Goal: Task Accomplishment & Management: Manage account settings

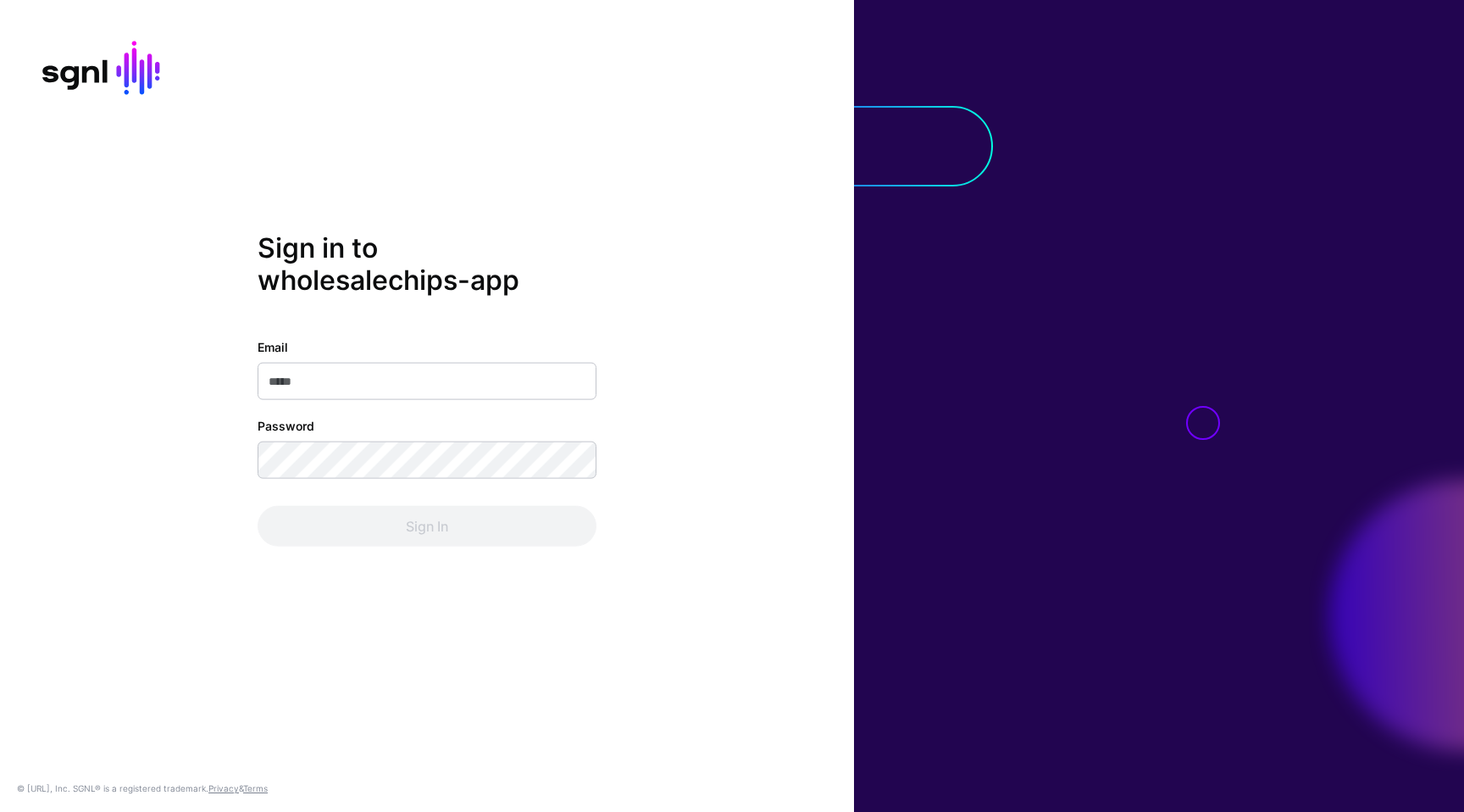
click at [0, 811] on com-1password-button at bounding box center [0, 812] width 0 height 0
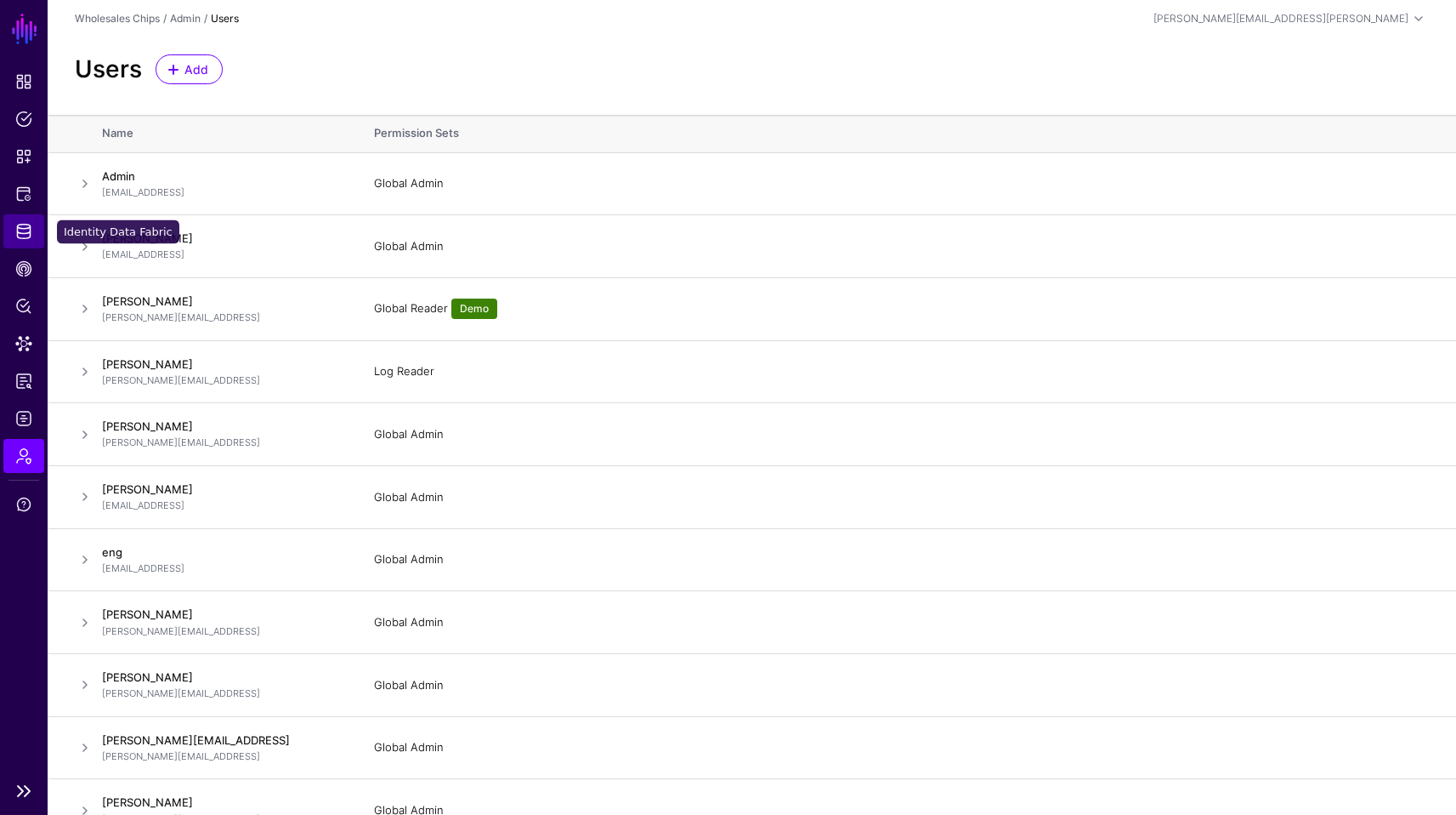
click at [23, 230] on span "Identity Data Fabric" at bounding box center [23, 231] width 17 height 17
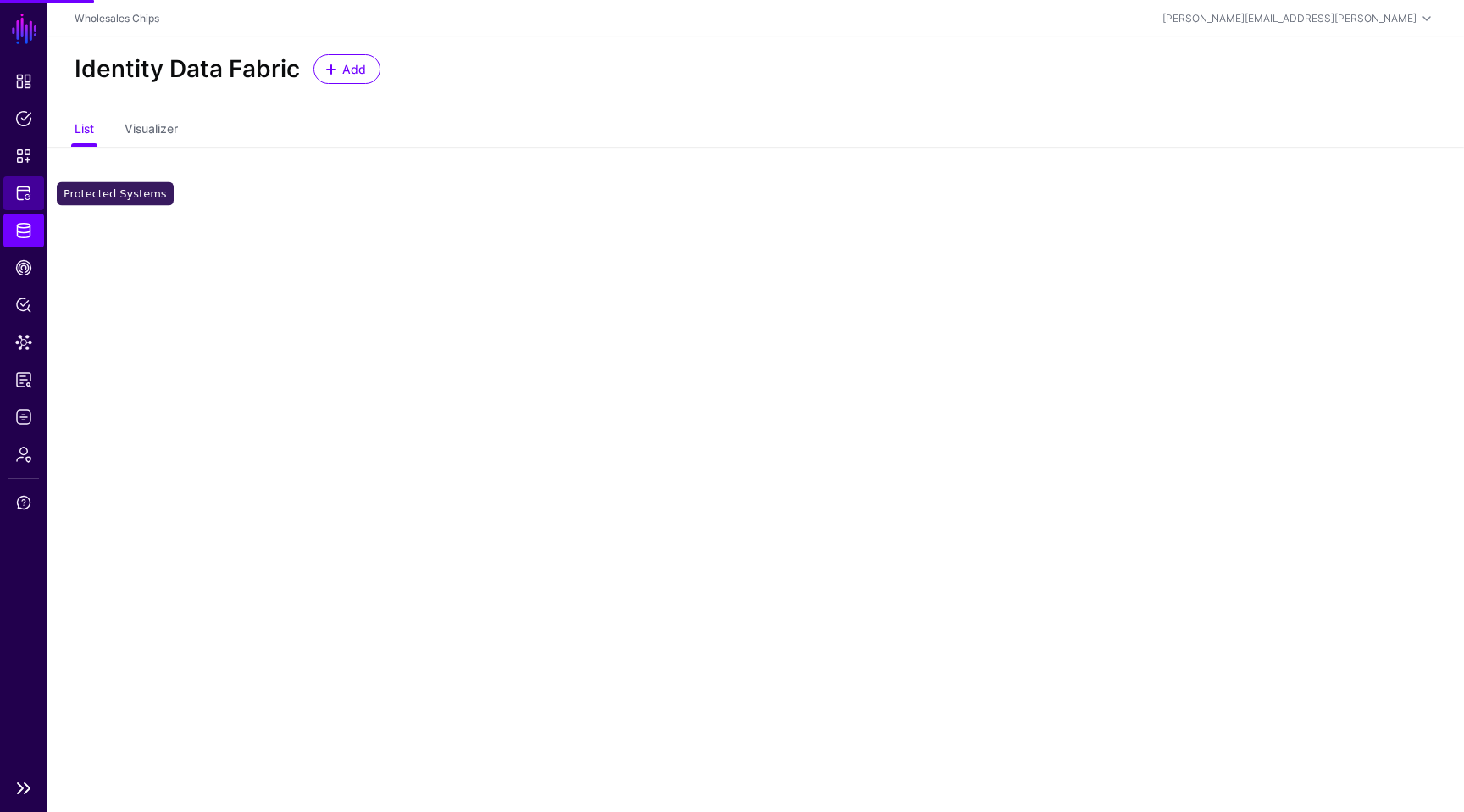
click at [23, 191] on span "Protected Systems" at bounding box center [23, 193] width 17 height 17
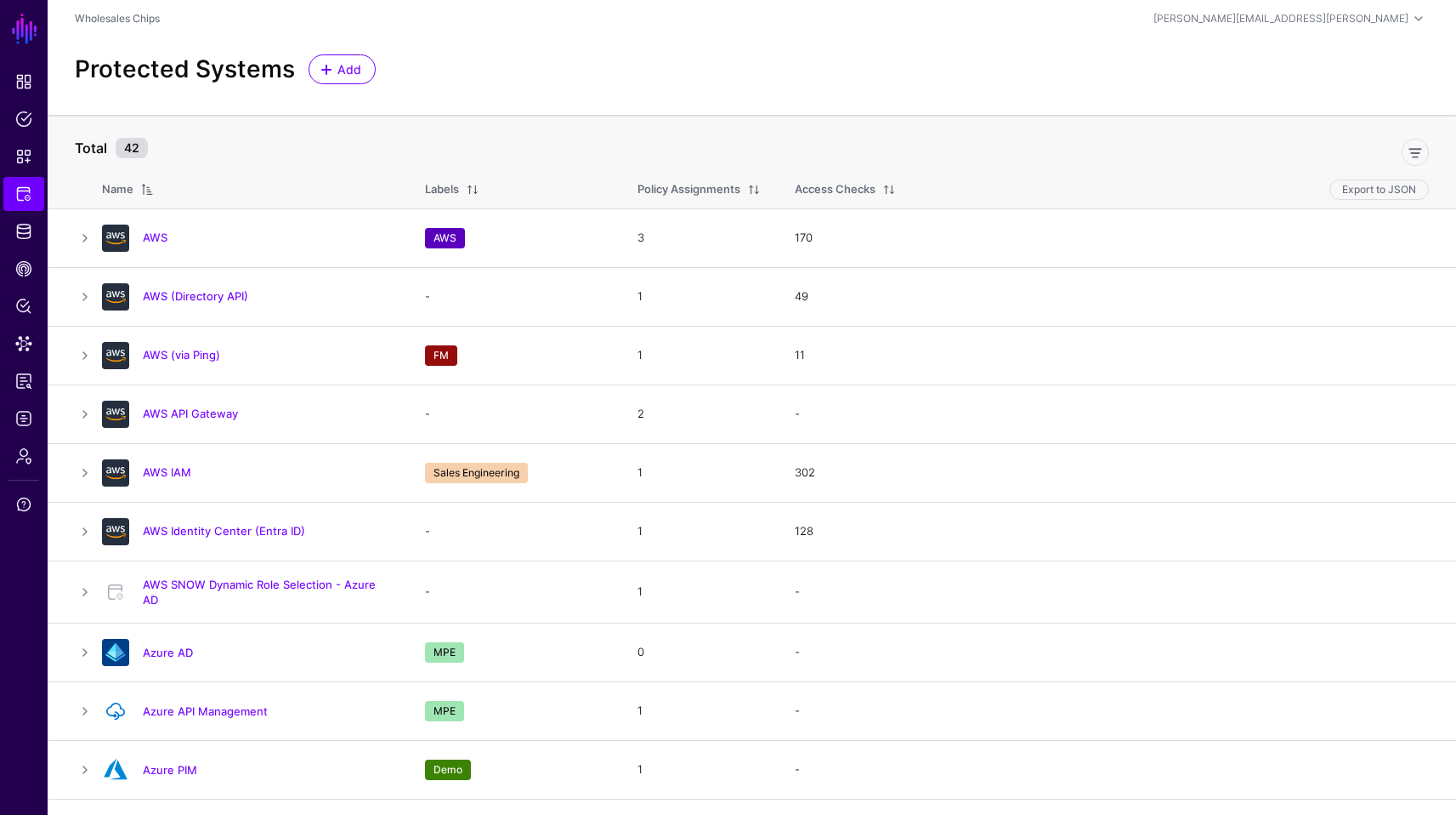
click at [479, 89] on div "Protected Systems Add" at bounding box center [752, 76] width 1409 height 77
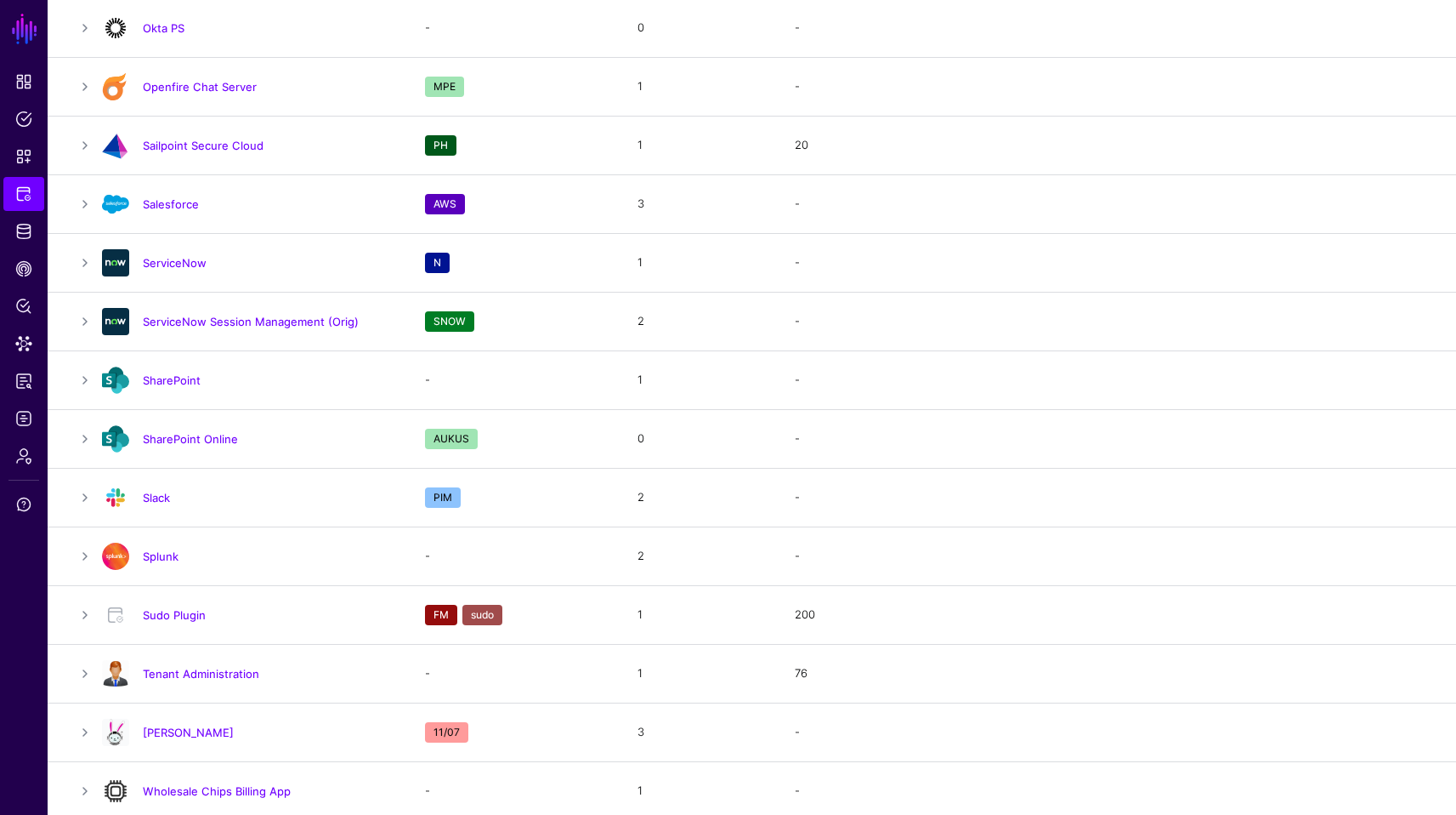
scroll to position [1862, 0]
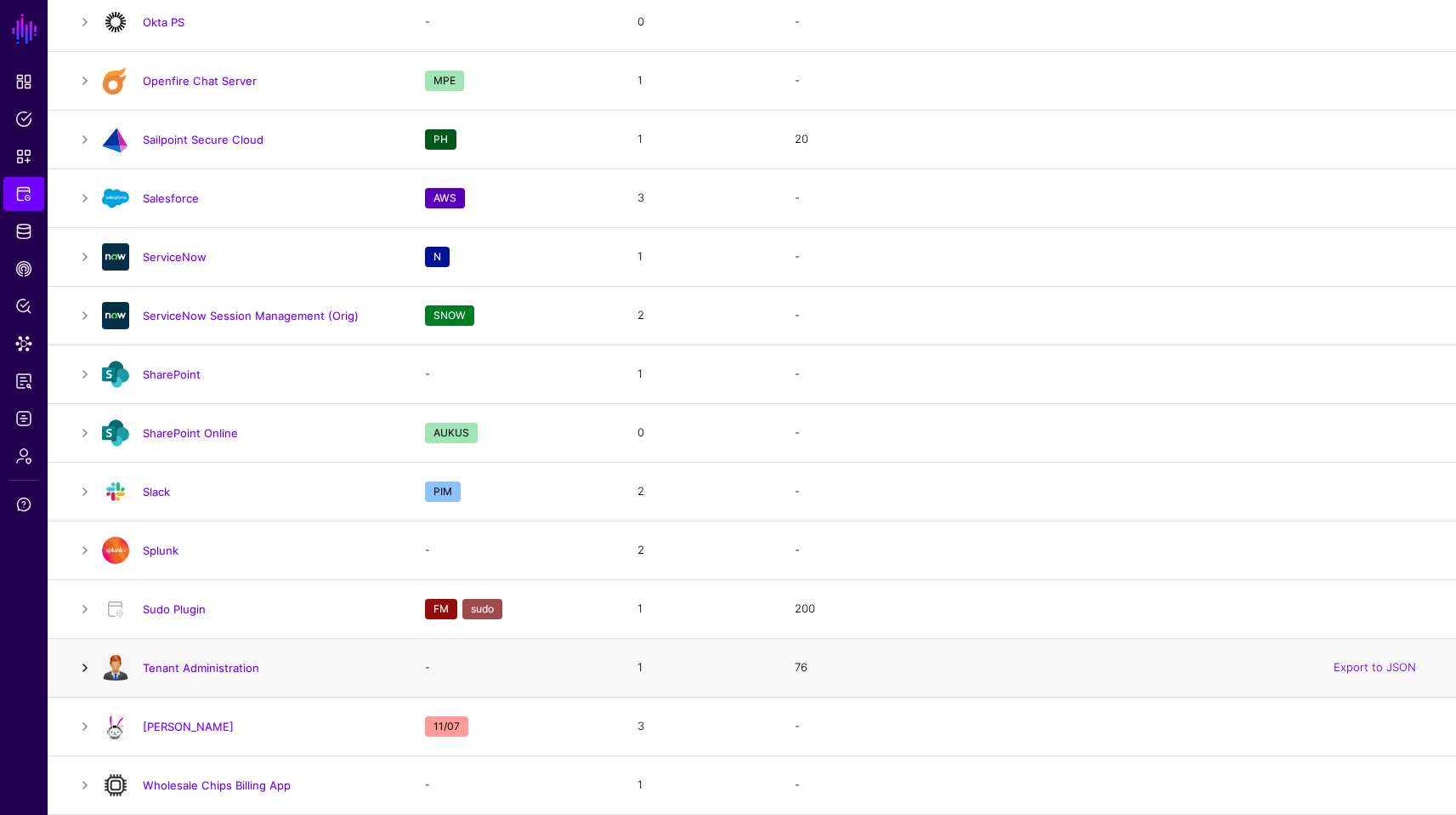
click at [79, 669] on link at bounding box center [85, 668] width 21 height 21
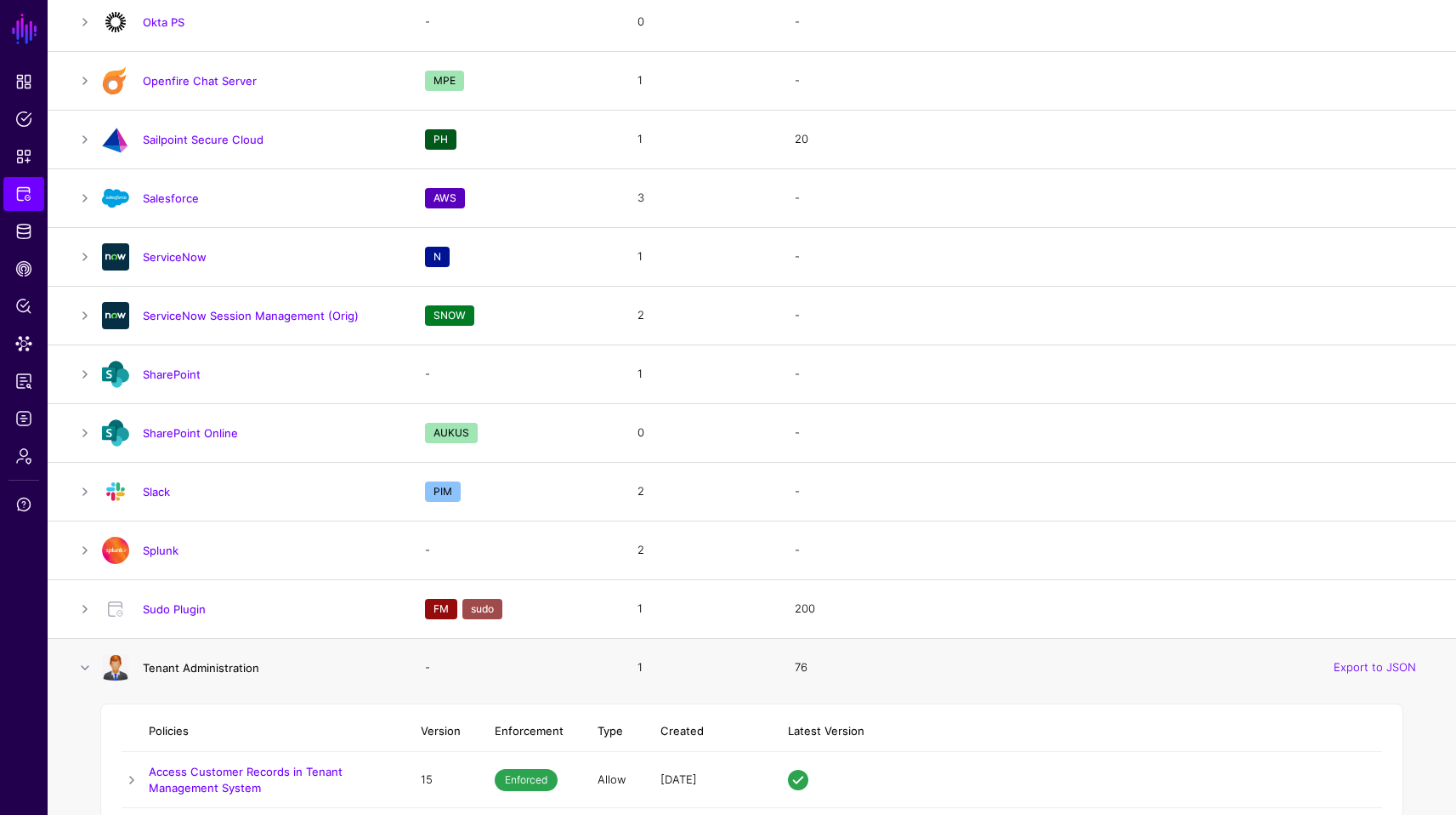
click at [214, 662] on link "Tenant Administration" at bounding box center [201, 668] width 116 height 13
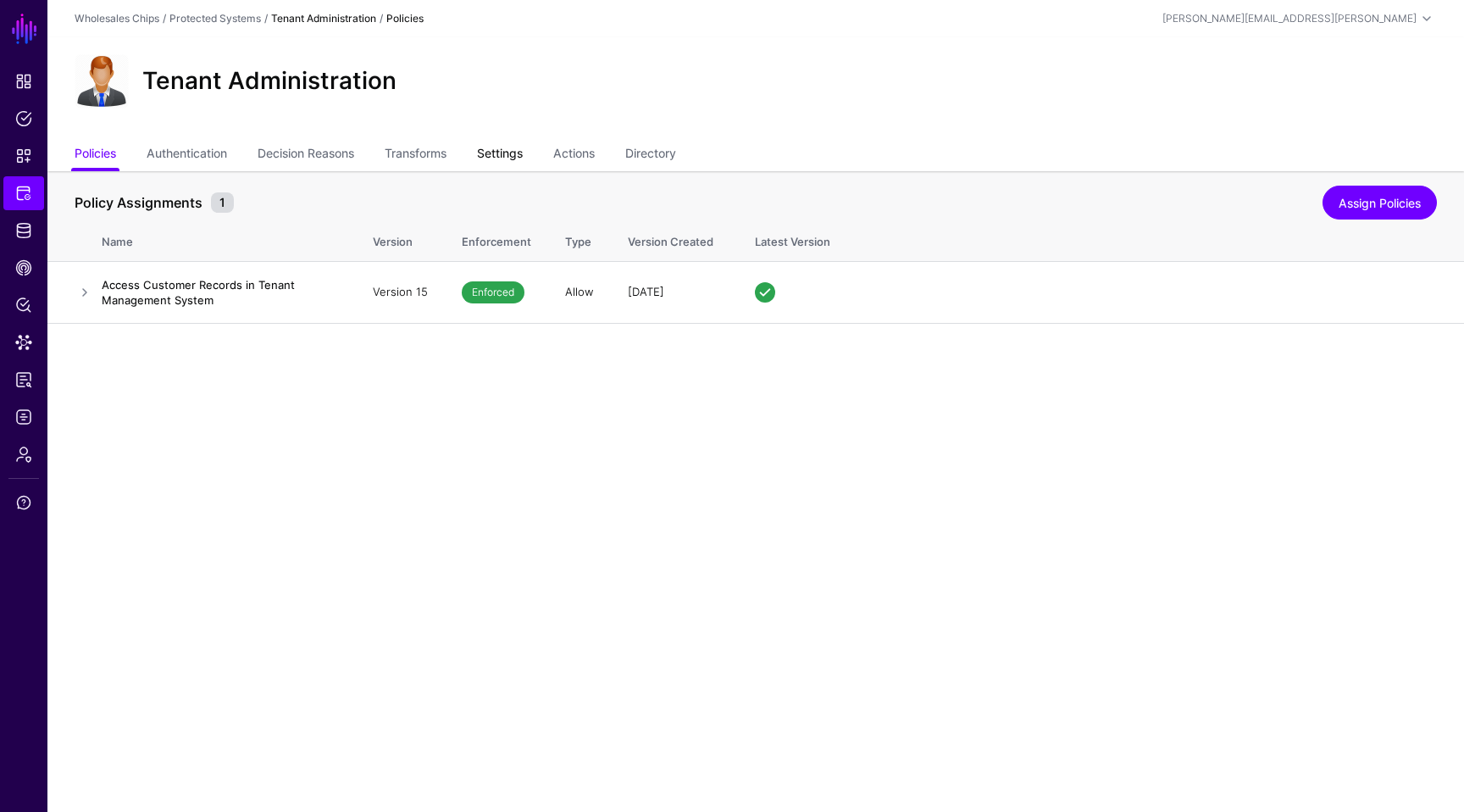
click at [512, 153] on link "Settings" at bounding box center [500, 155] width 46 height 32
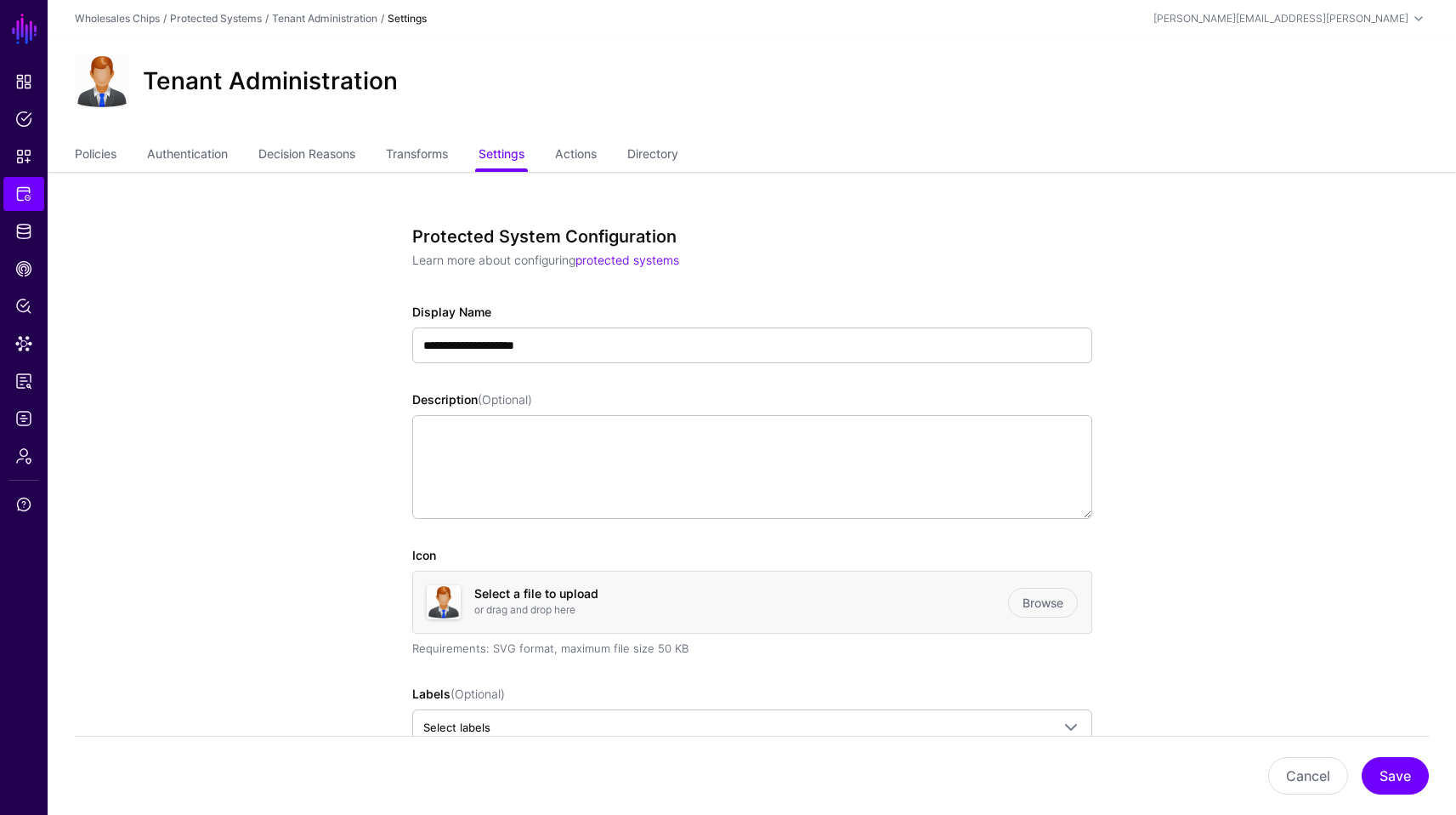
click at [931, 269] on div "Protected System Configuration Learn more about configuring protected systems" at bounding box center [752, 254] width 681 height 56
click at [590, 170] on link "Actions" at bounding box center [575, 156] width 41 height 32
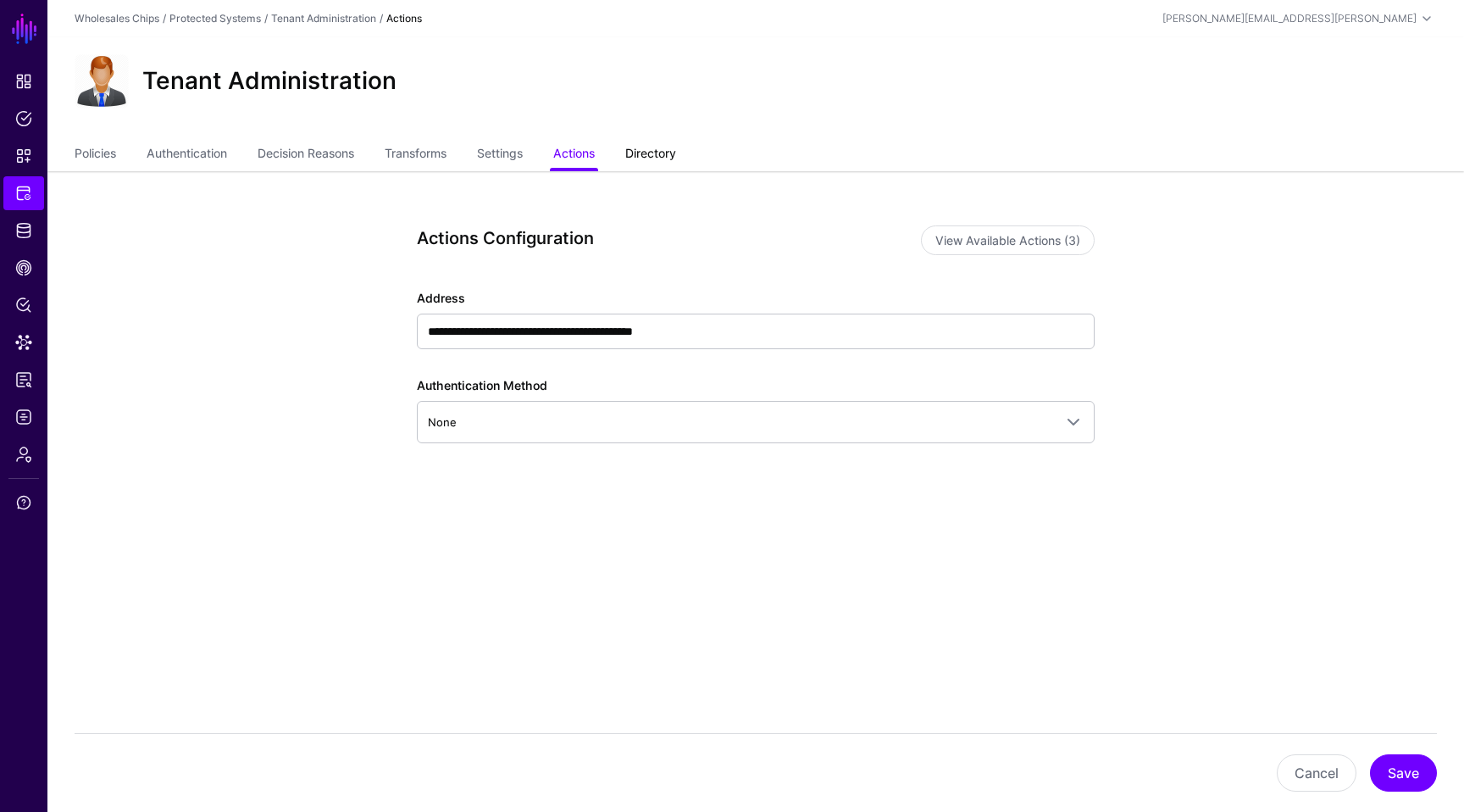
click at [676, 148] on link "Directory" at bounding box center [650, 155] width 51 height 32
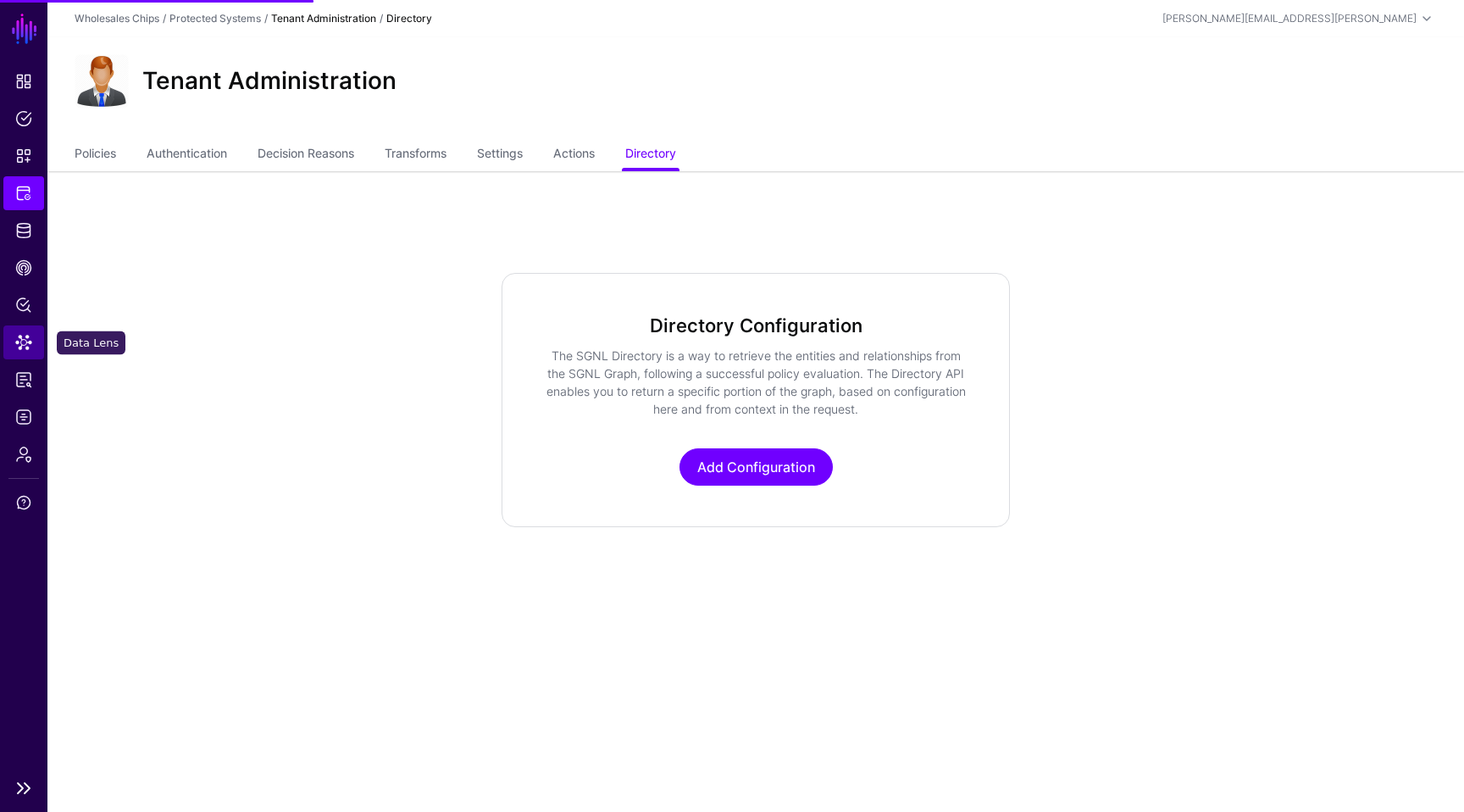
click at [22, 348] on span "Data Lens" at bounding box center [23, 342] width 17 height 17
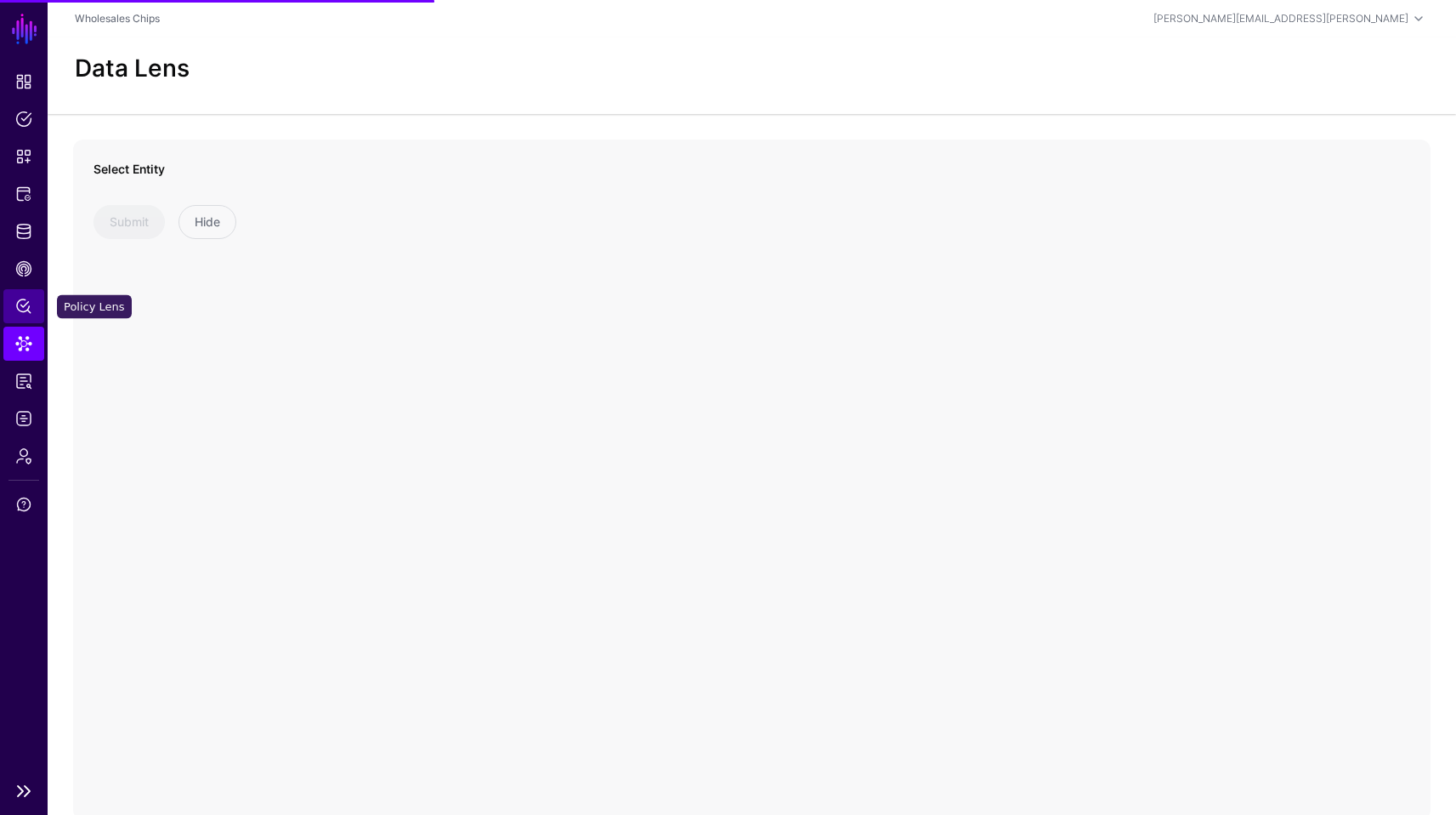
click at [26, 311] on span "Policy Lens" at bounding box center [23, 306] width 17 height 17
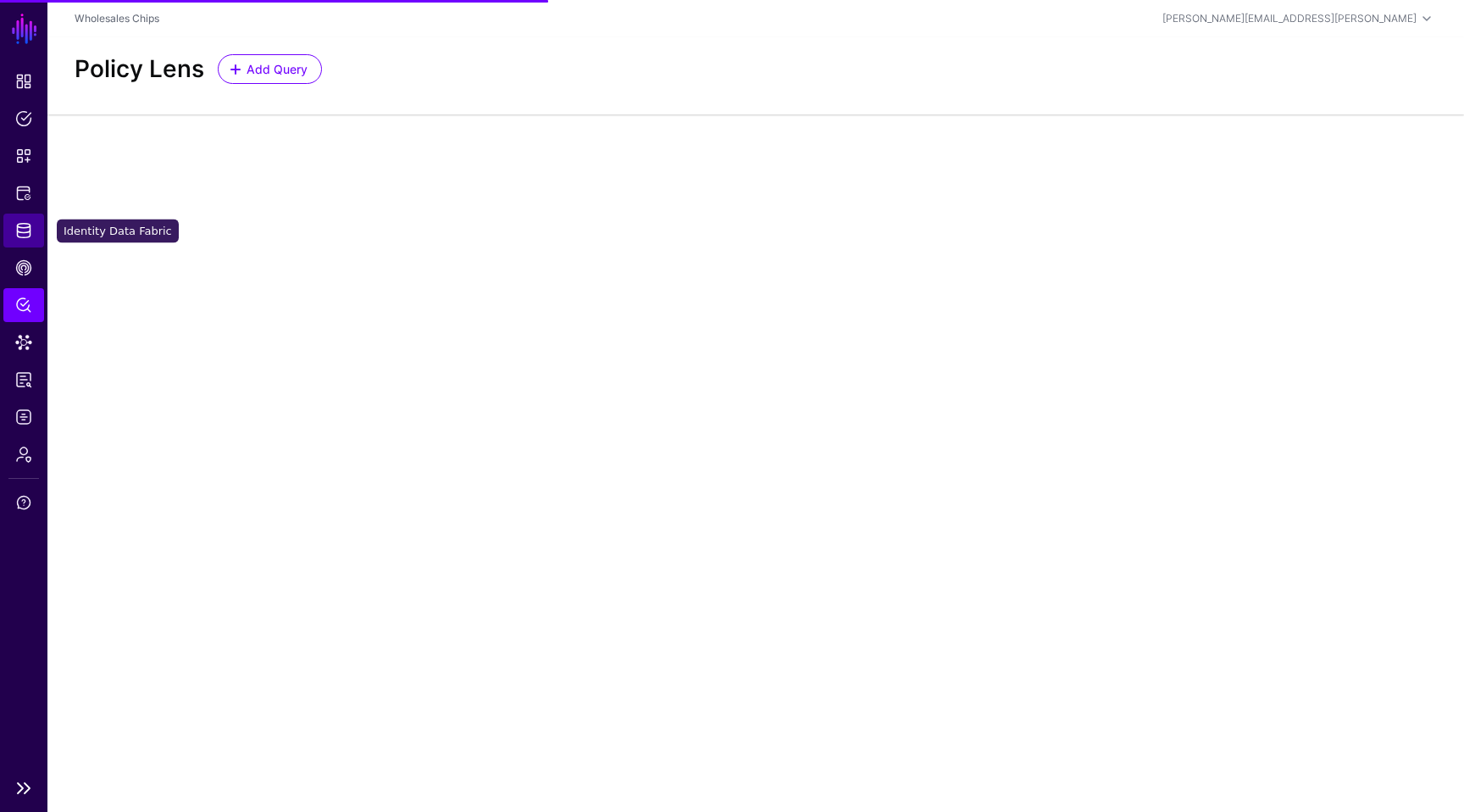
click at [26, 236] on span "Identity Data Fabric" at bounding box center [23, 230] width 17 height 17
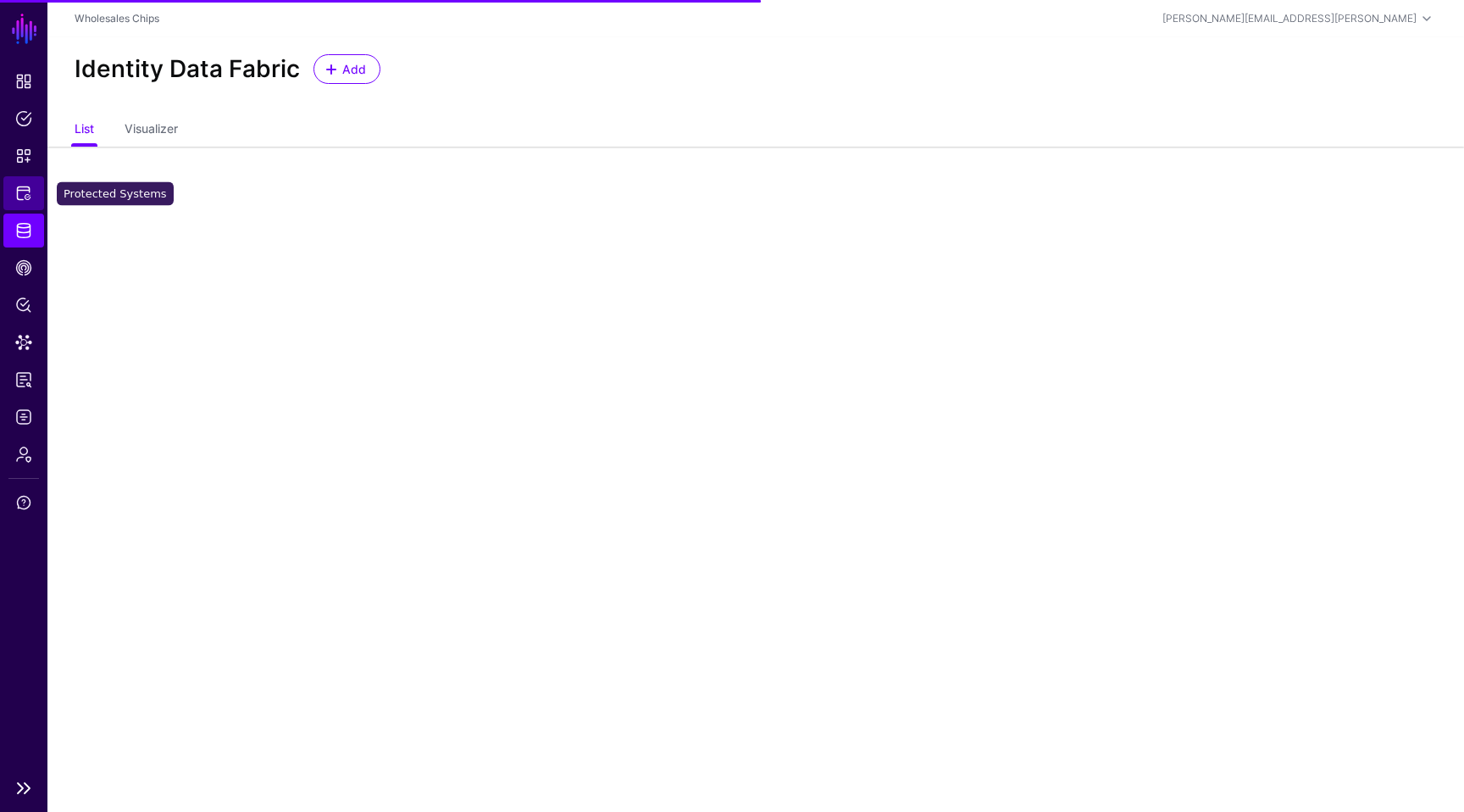
click at [37, 186] on link "Protected Systems" at bounding box center [23, 193] width 40 height 34
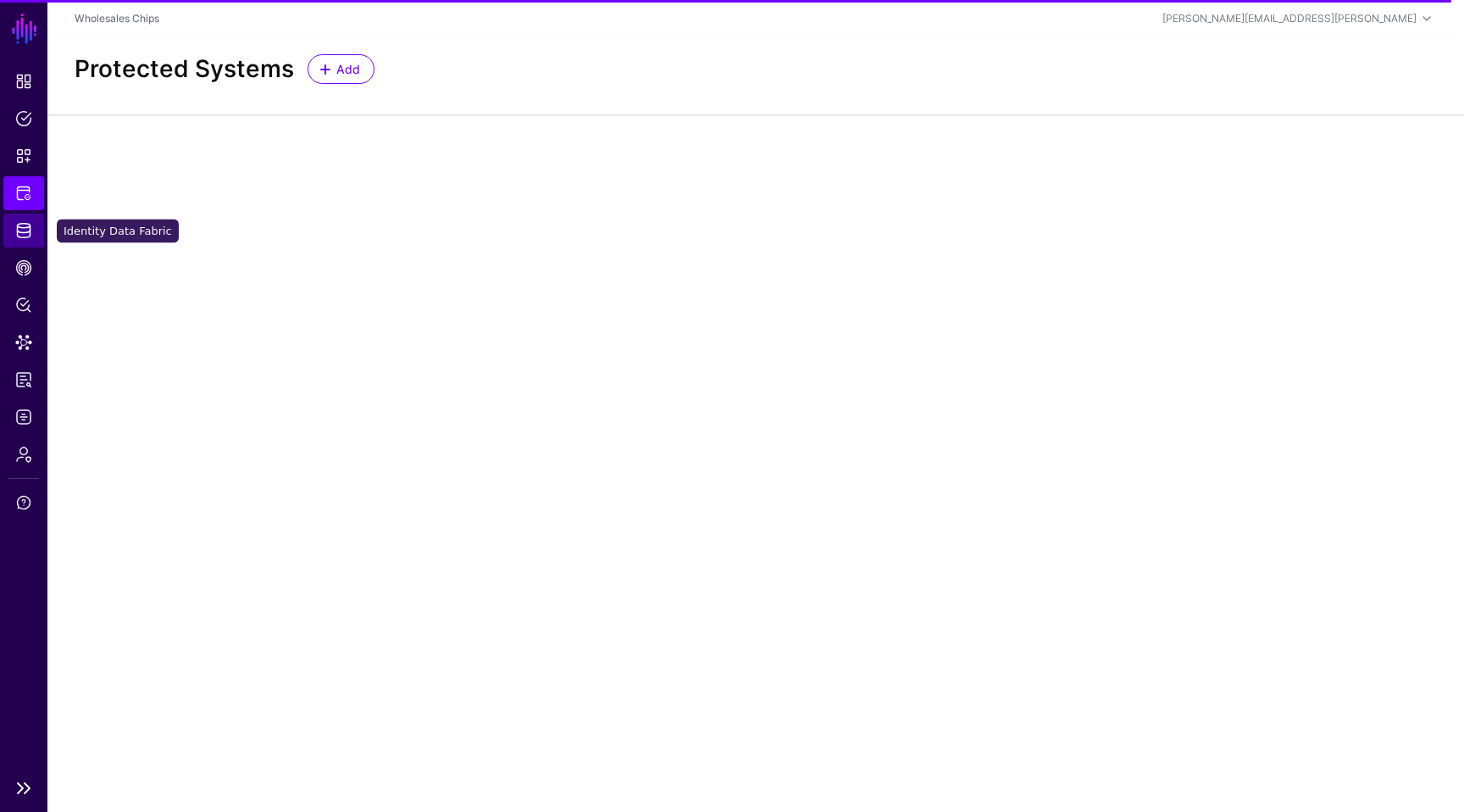
click at [30, 221] on link "Identity Data Fabric" at bounding box center [23, 230] width 40 height 34
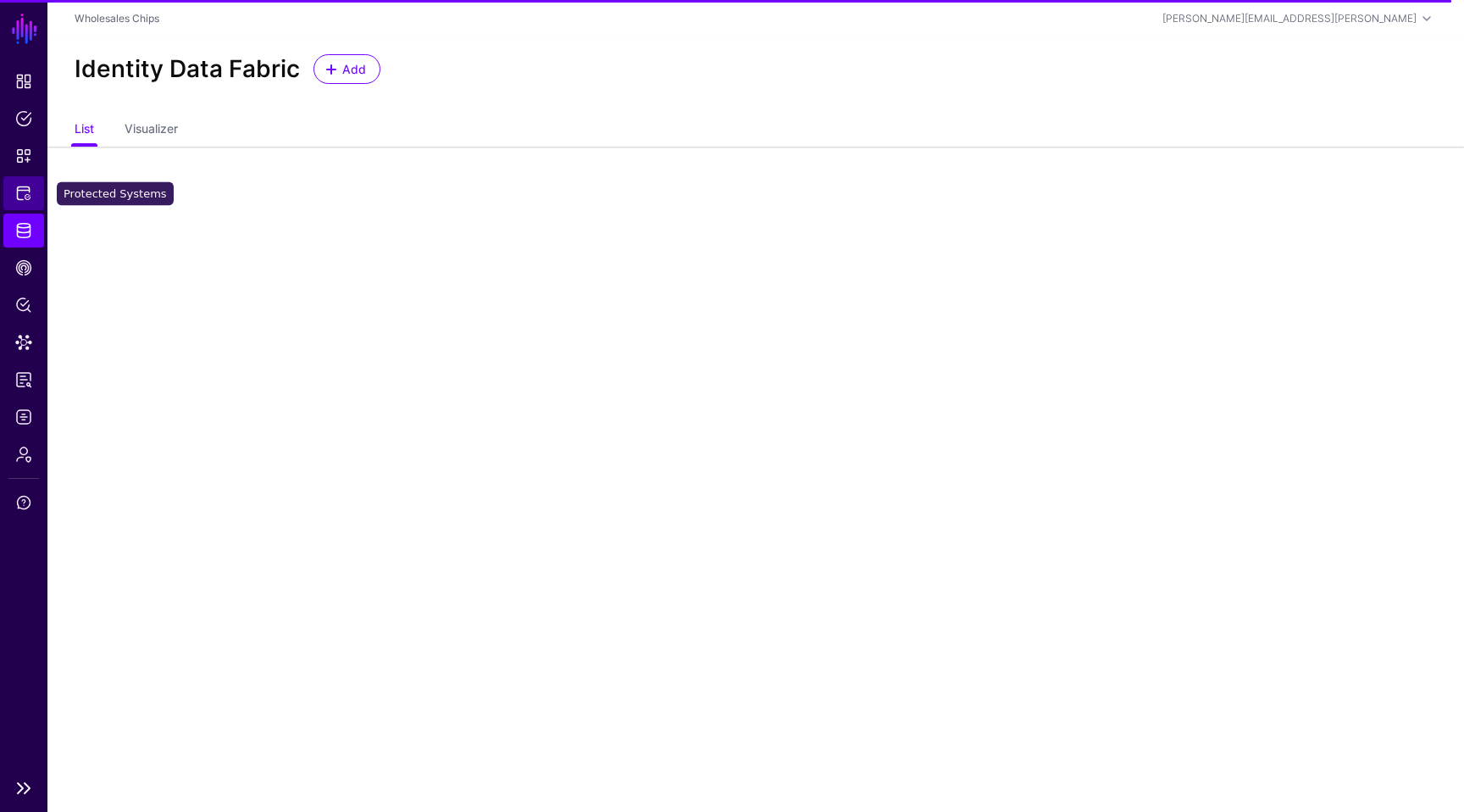
click at [27, 183] on link "Protected Systems" at bounding box center [23, 193] width 40 height 34
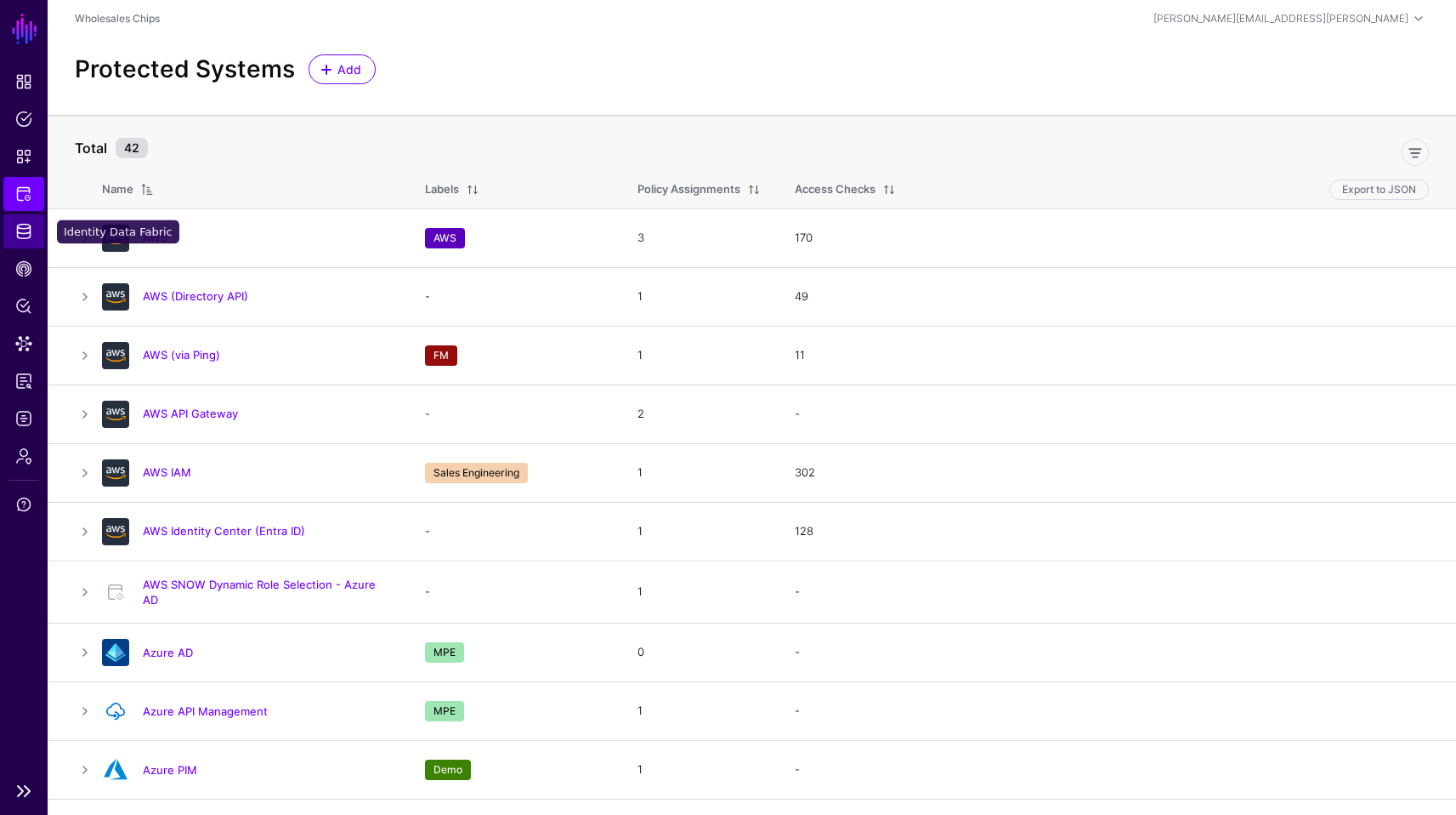
click at [22, 218] on link "Identity Data Fabric" at bounding box center [23, 231] width 40 height 34
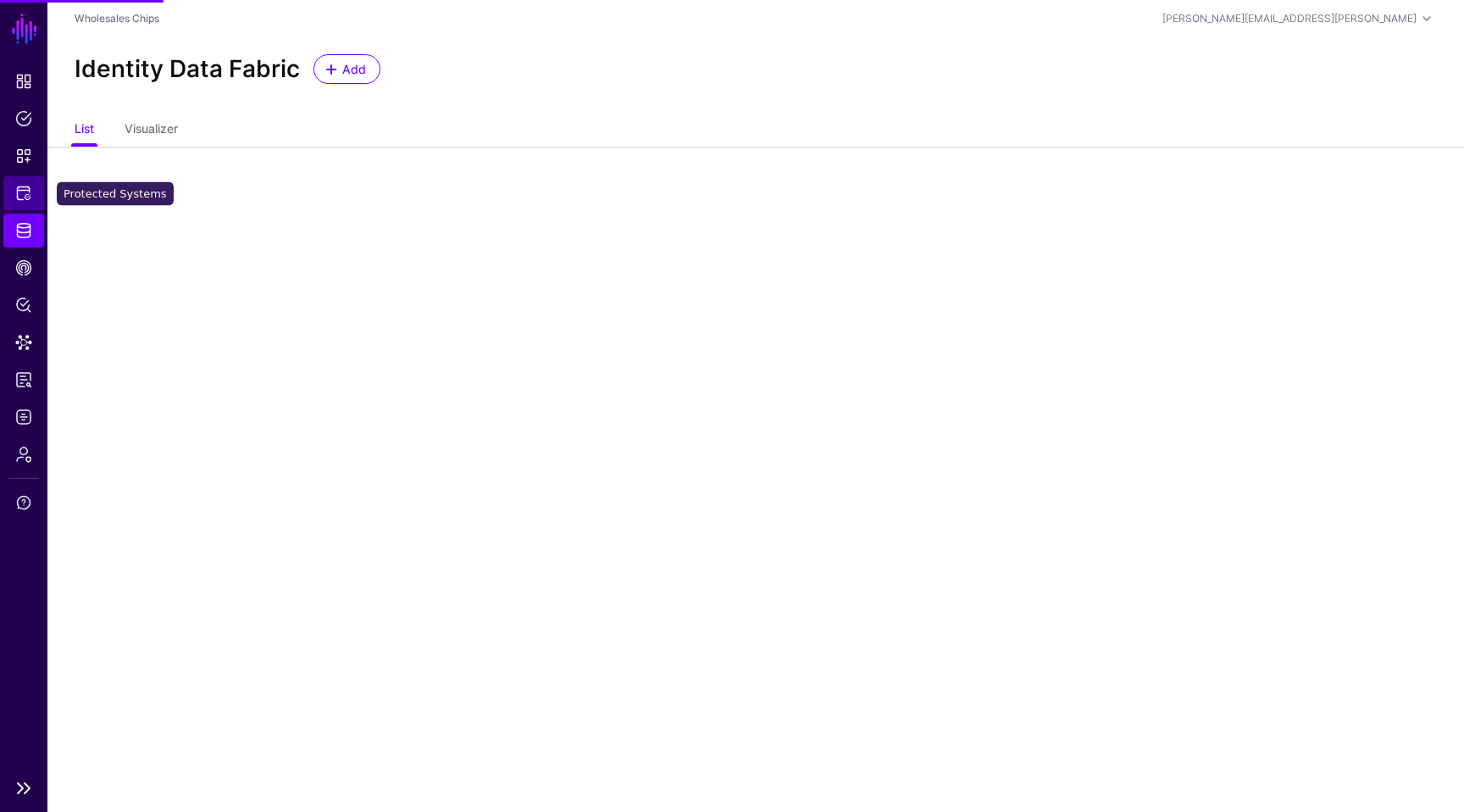
click at [26, 191] on span "Protected Systems" at bounding box center [23, 193] width 17 height 17
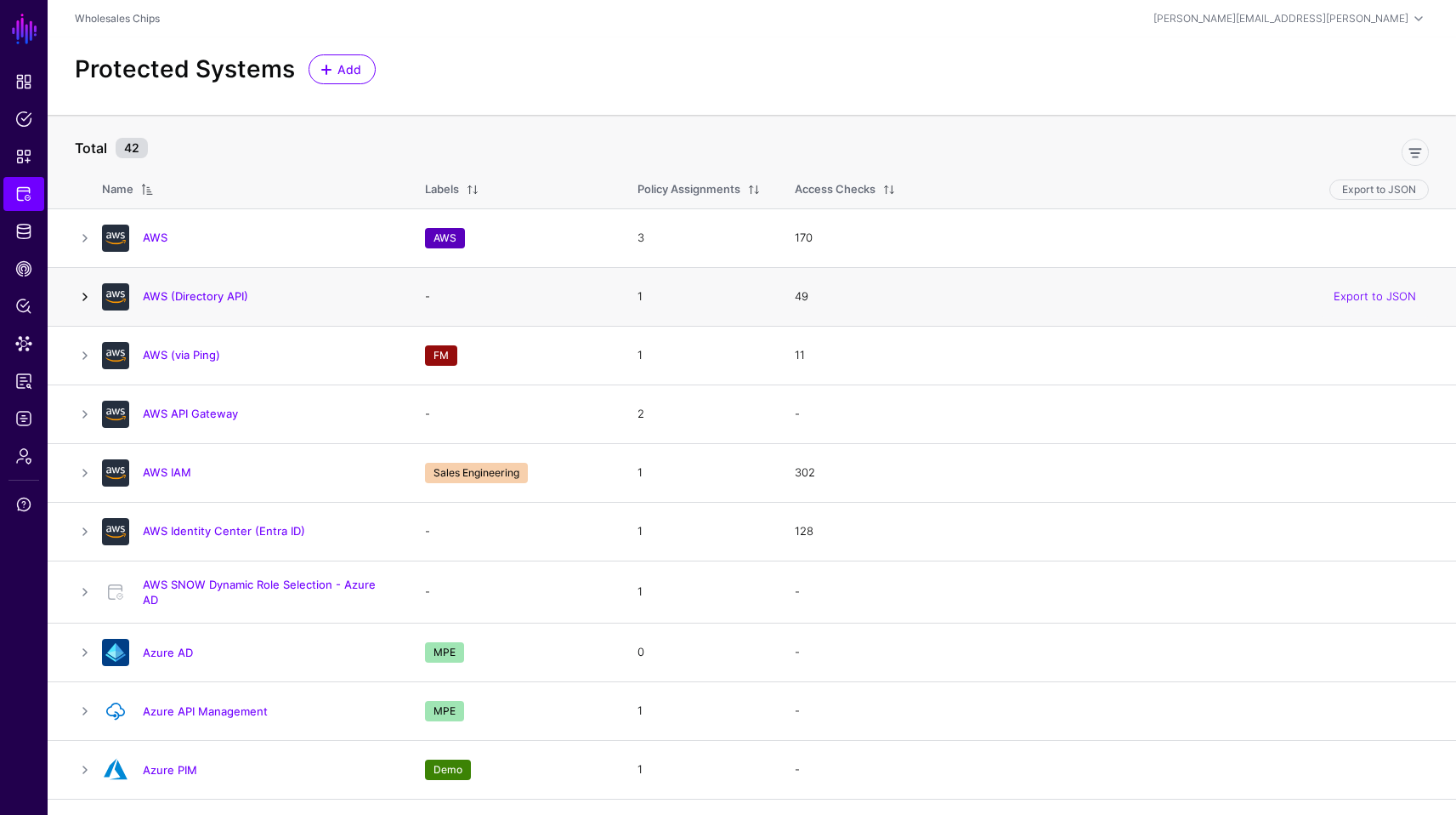
click at [77, 302] on link at bounding box center [85, 297] width 21 height 21
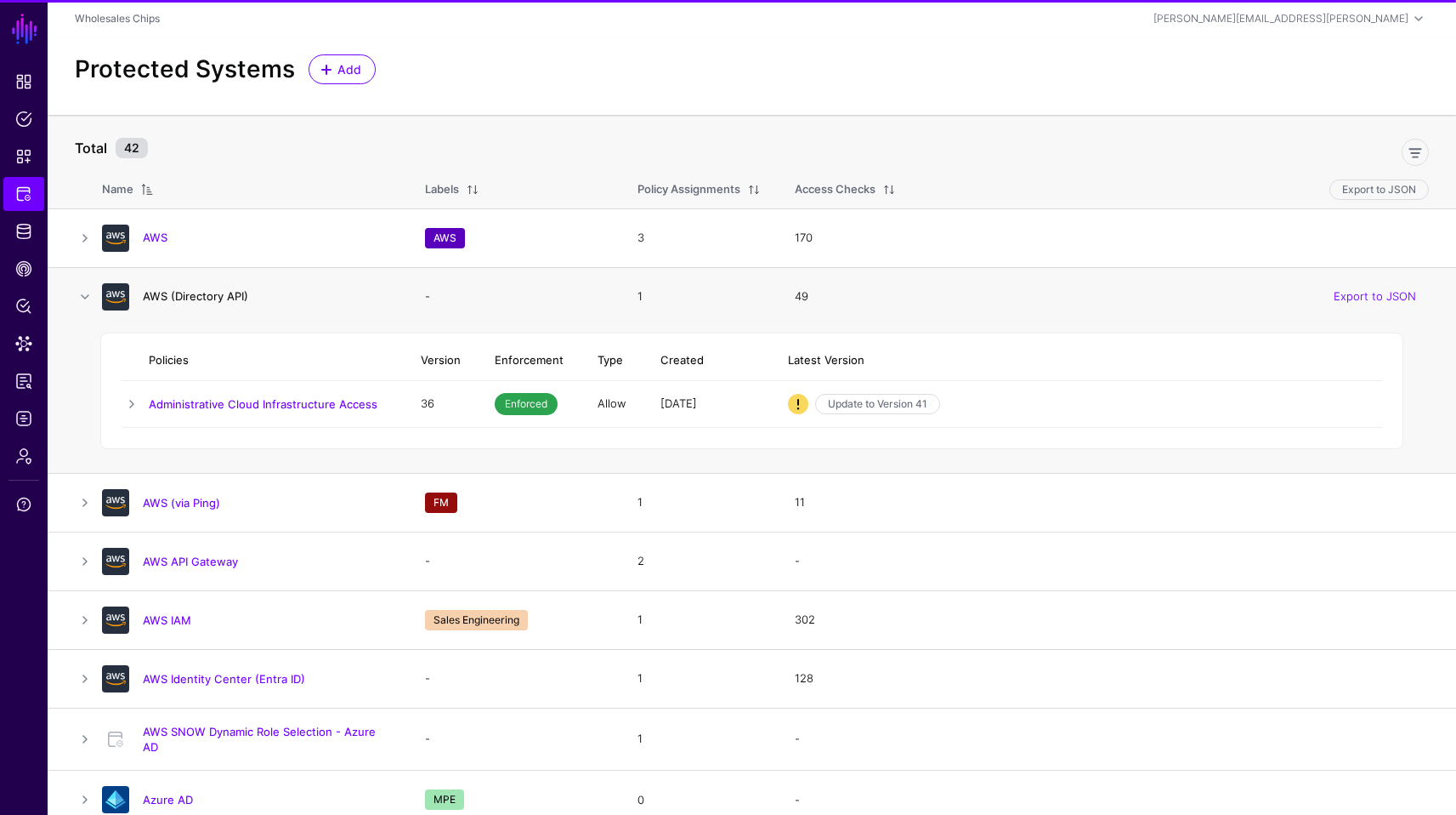
click at [201, 302] on link "AWS (Directory API)" at bounding box center [195, 296] width 105 height 13
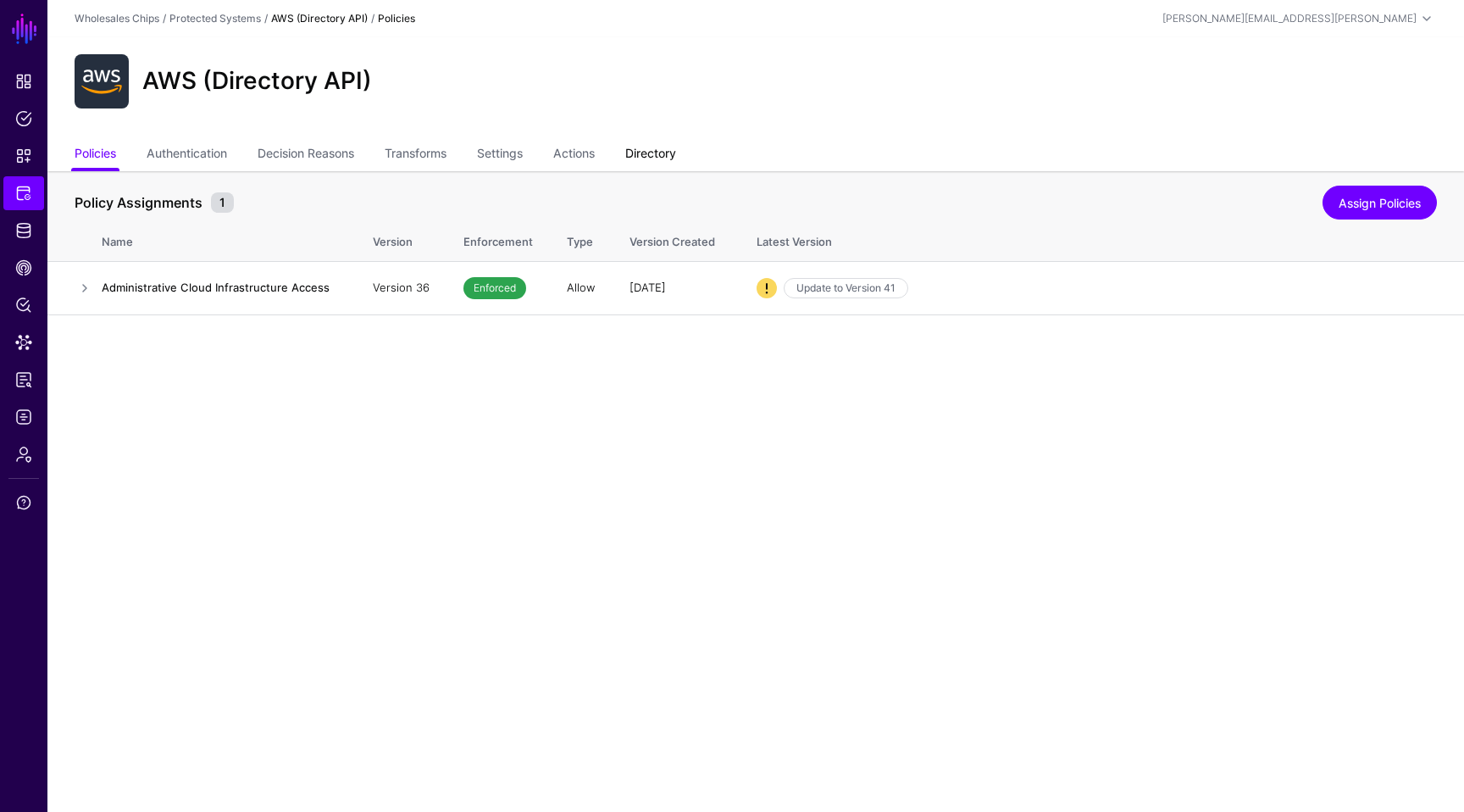
click at [673, 147] on link "Directory" at bounding box center [650, 155] width 51 height 32
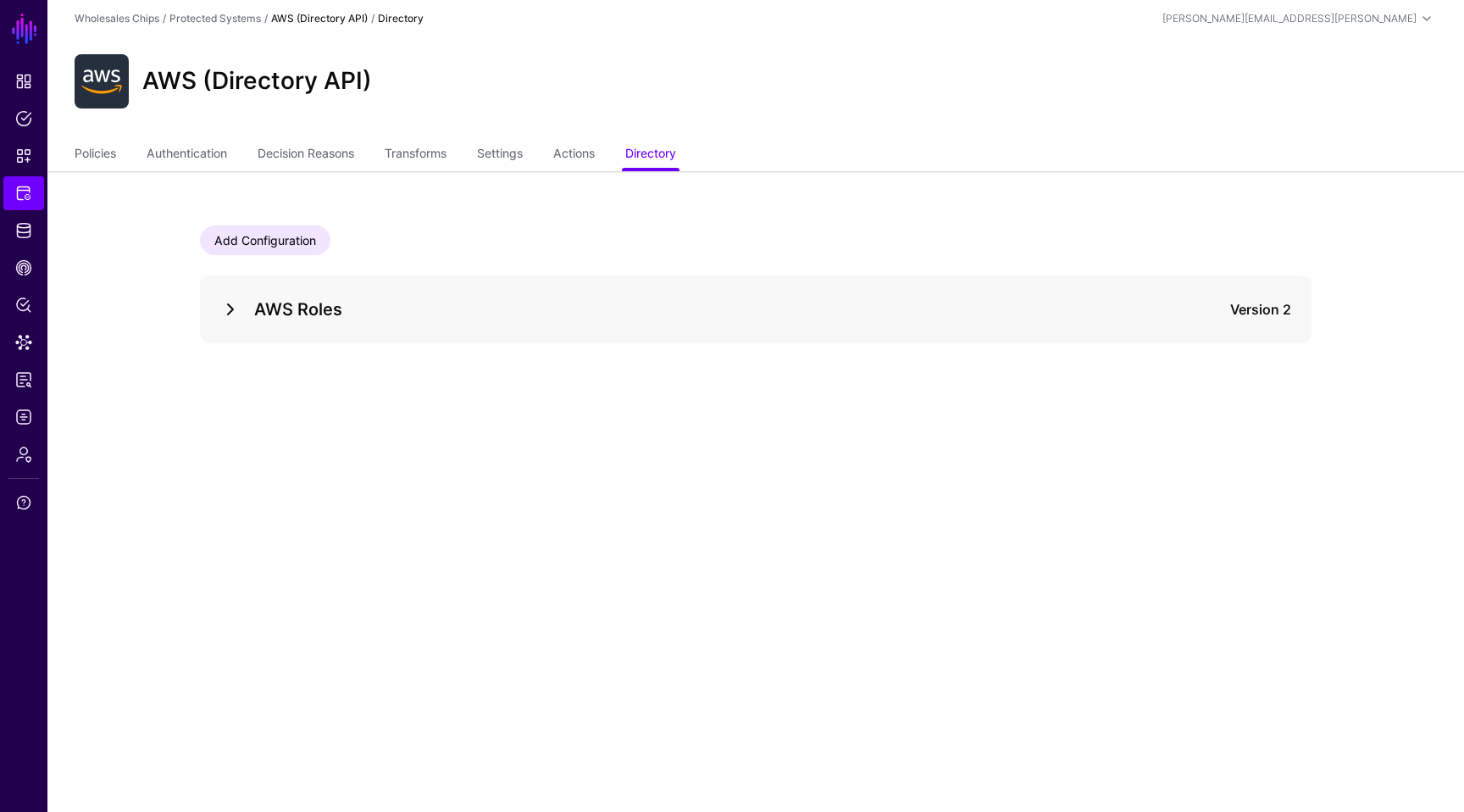
click at [227, 303] on link at bounding box center [230, 310] width 21 height 21
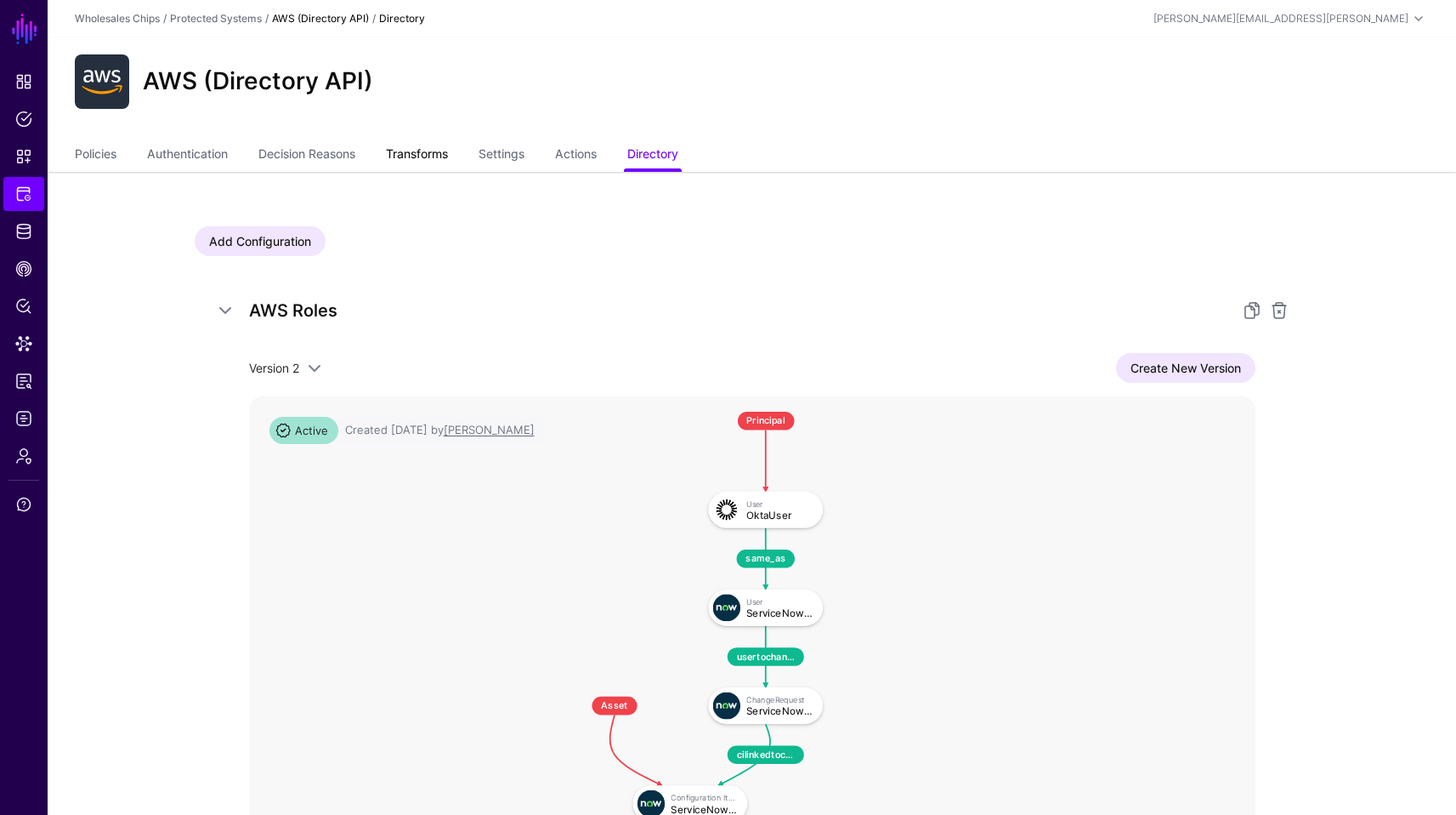
click at [395, 145] on link "Transforms" at bounding box center [417, 156] width 62 height 32
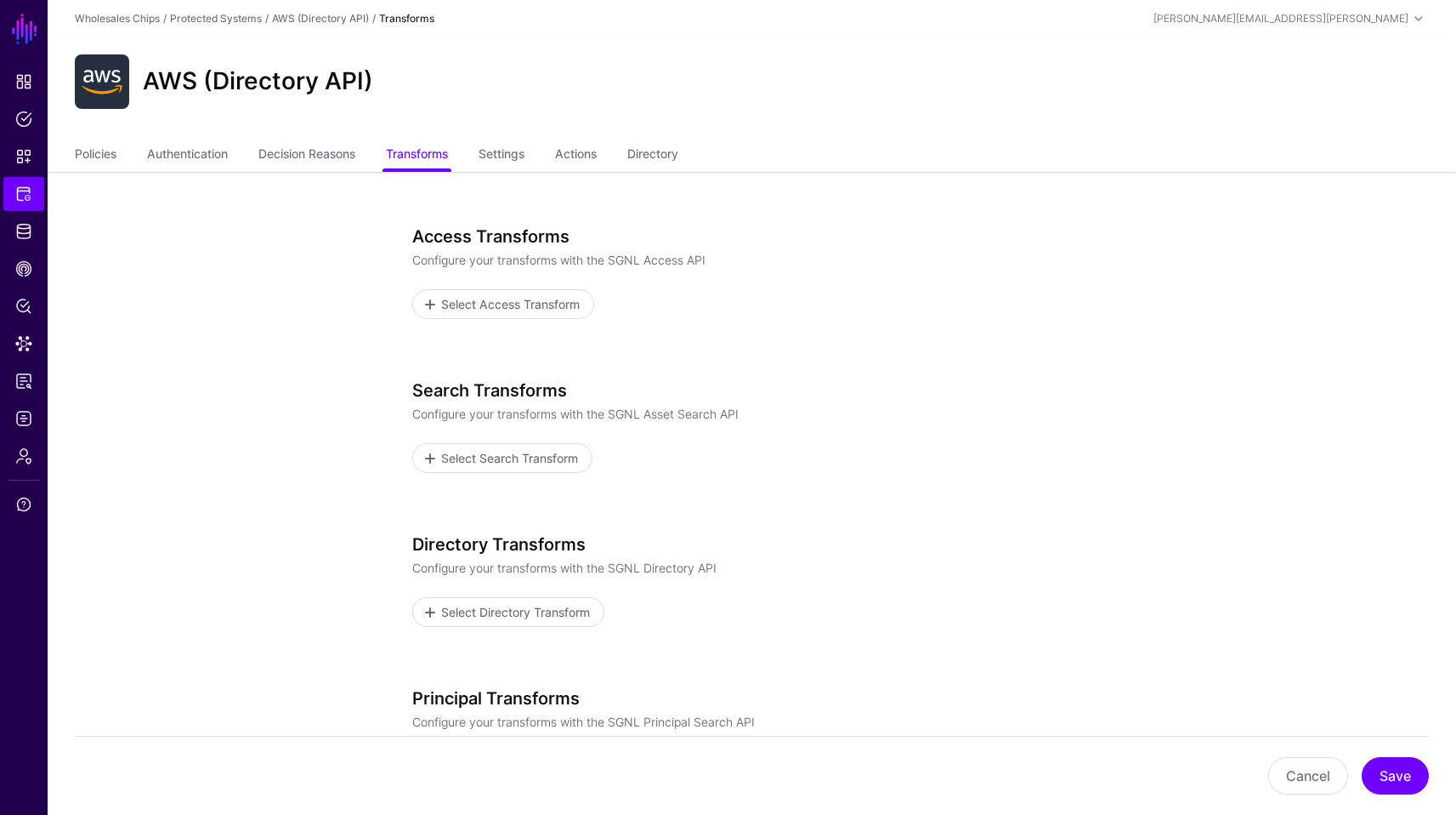
click at [843, 554] on h3 "Directory Transforms" at bounding box center [752, 545] width 681 height 21
click at [558, 605] on span "Select Directory Transform" at bounding box center [514, 611] width 153 height 18
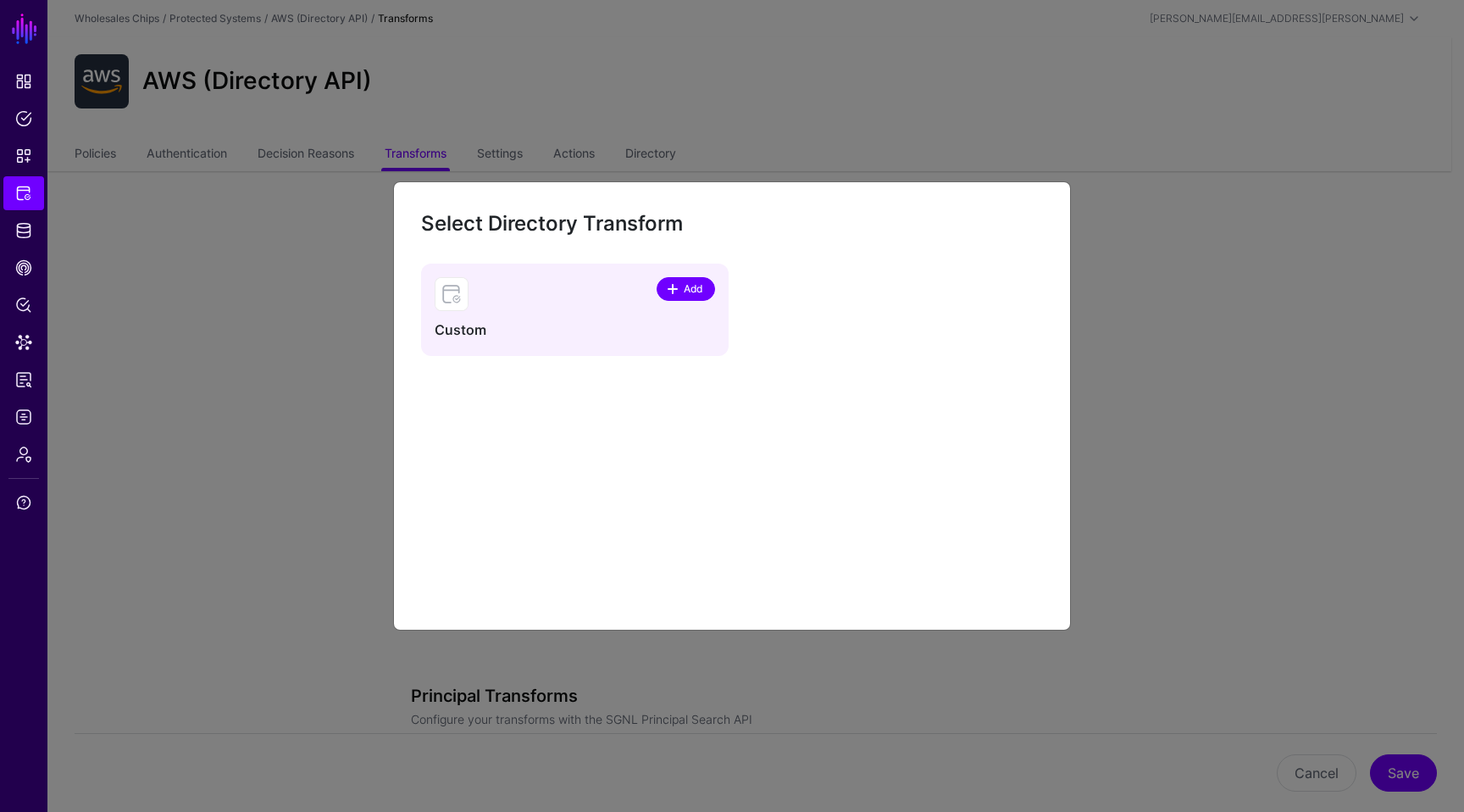
click at [683, 288] on span "Add" at bounding box center [693, 289] width 22 height 15
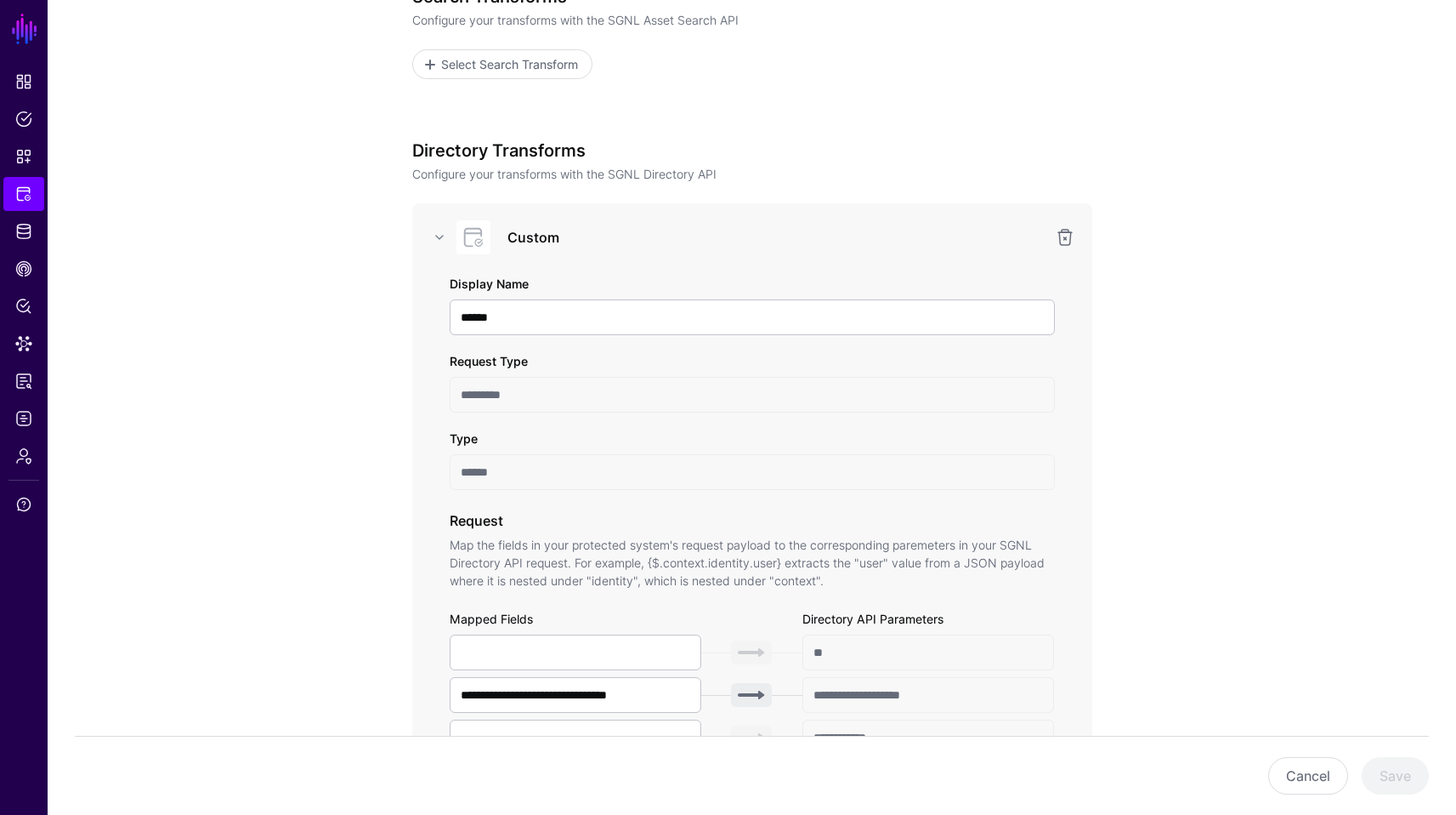
scroll to position [452, 0]
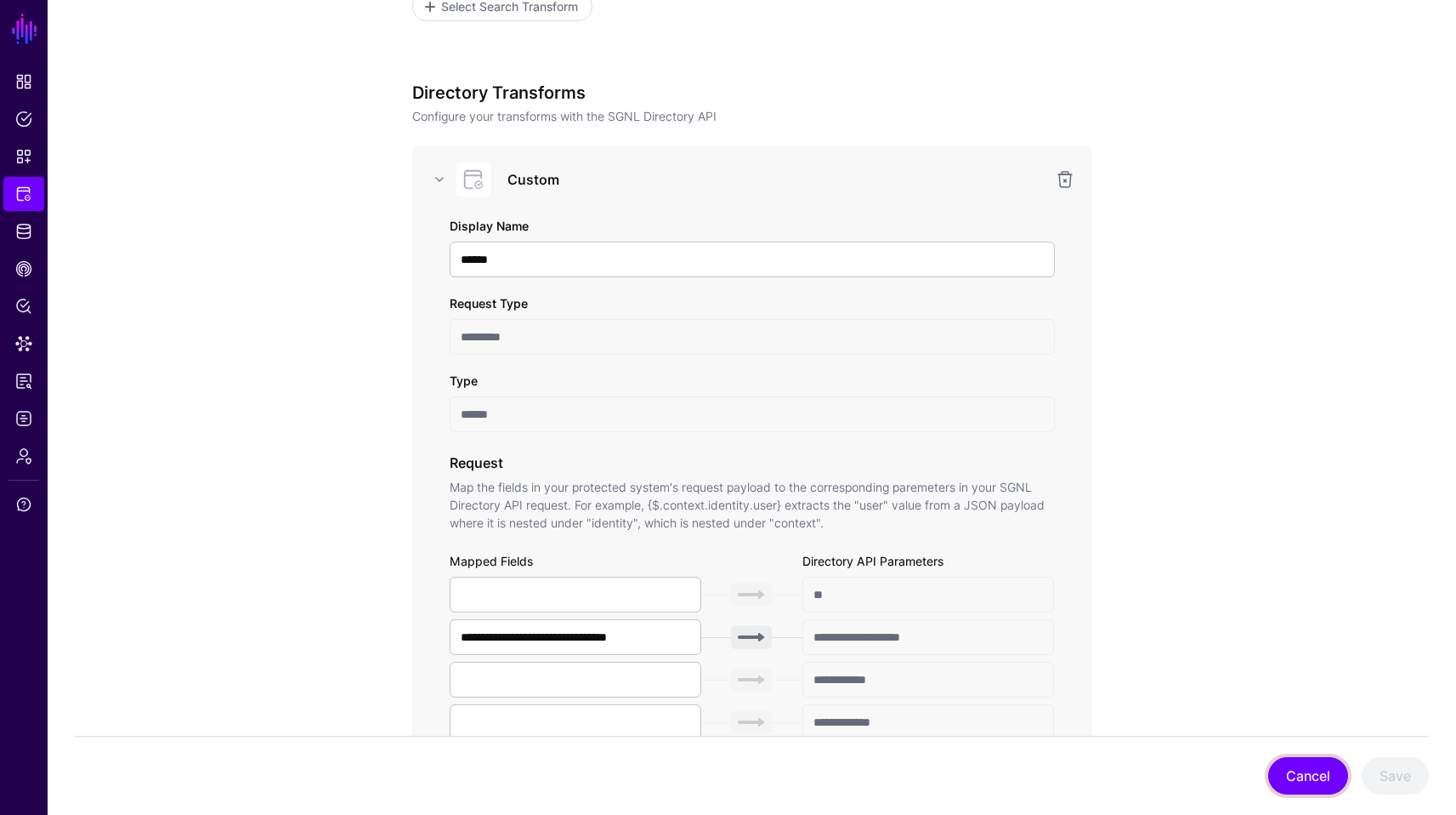
click at [1317, 771] on button "Cancel" at bounding box center [1308, 776] width 80 height 38
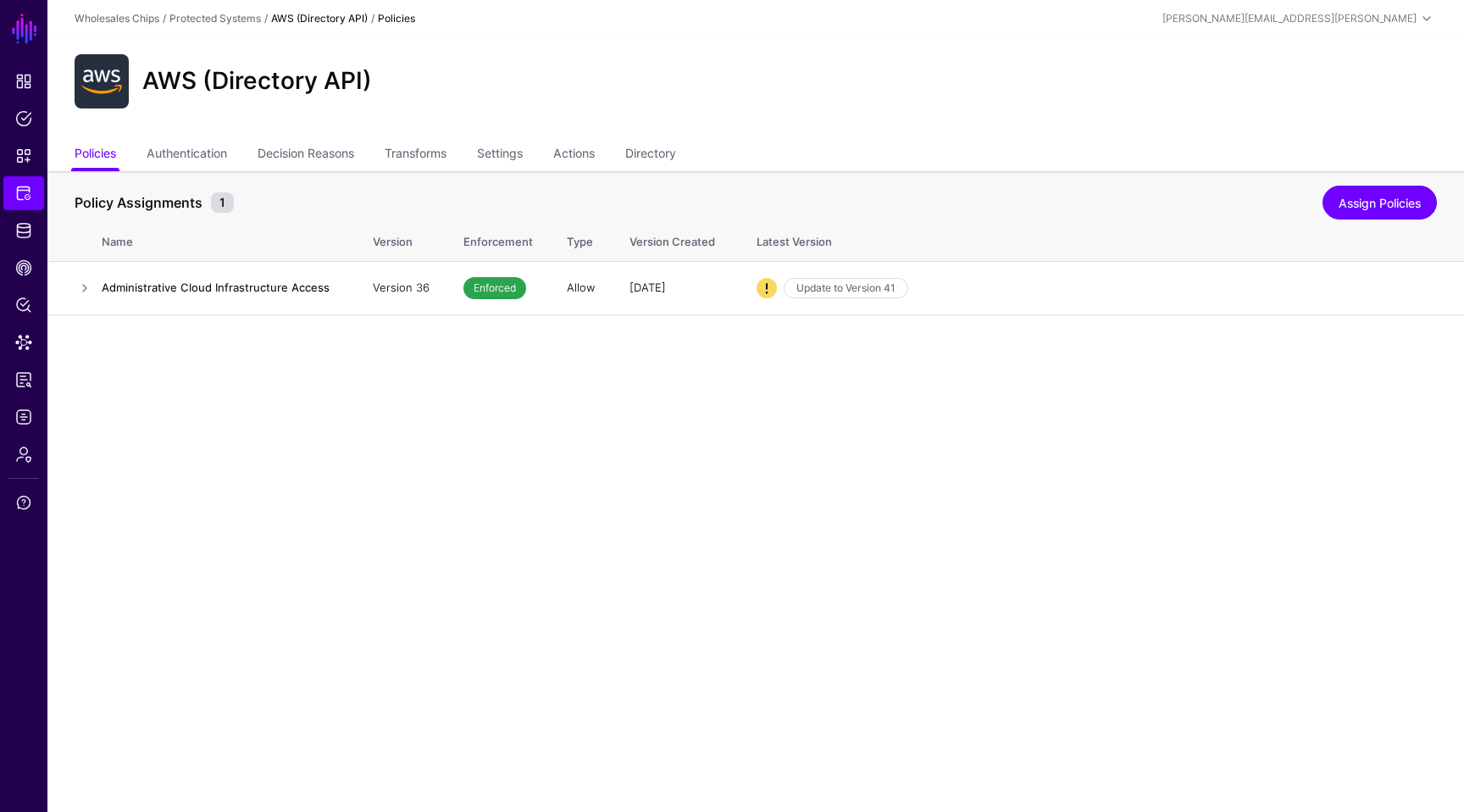
click at [1327, 108] on div "AWS (Directory API)" at bounding box center [755, 81] width 1376 height 54
click at [676, 144] on link "Directory" at bounding box center [650, 155] width 51 height 32
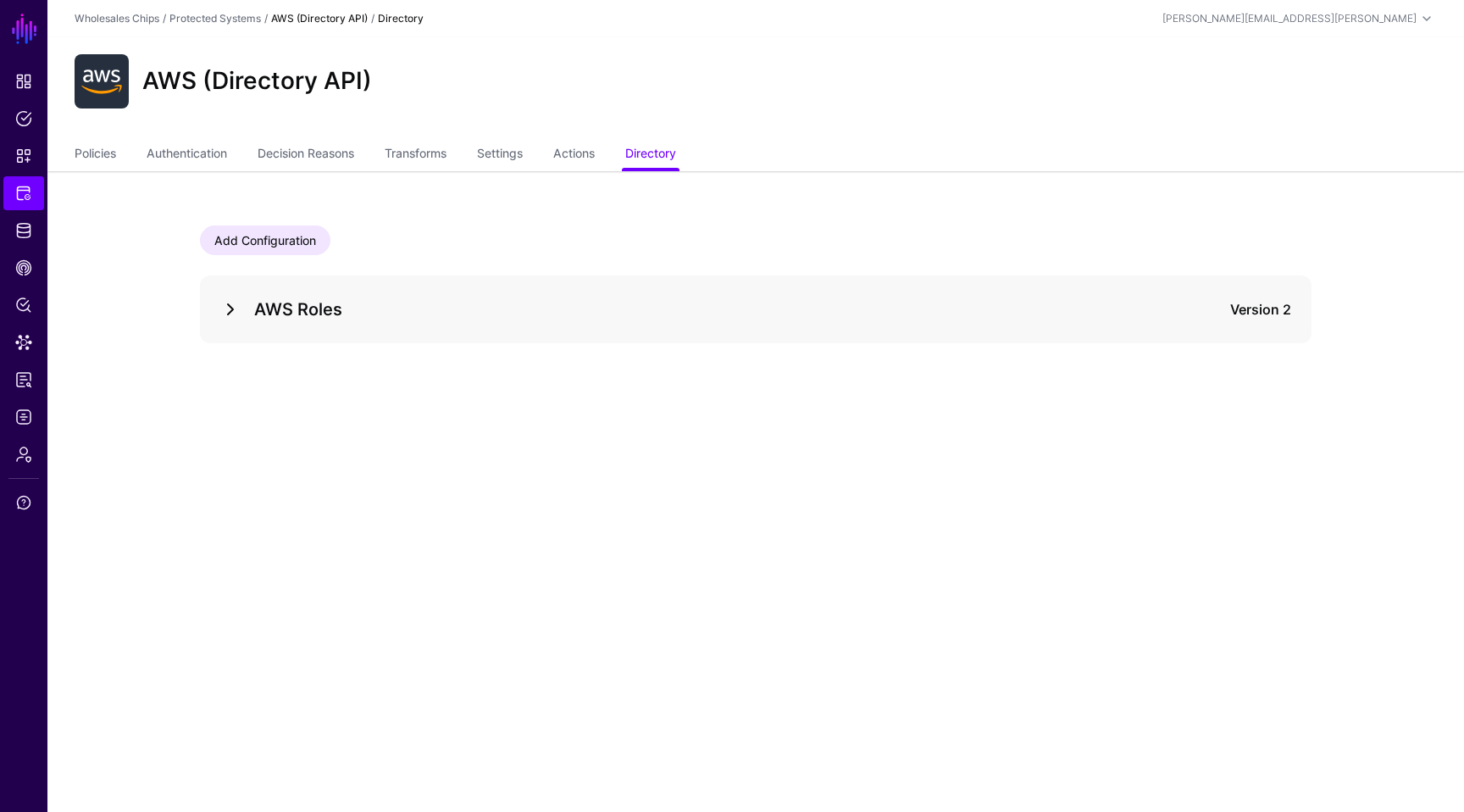
click at [225, 309] on link at bounding box center [230, 310] width 21 height 21
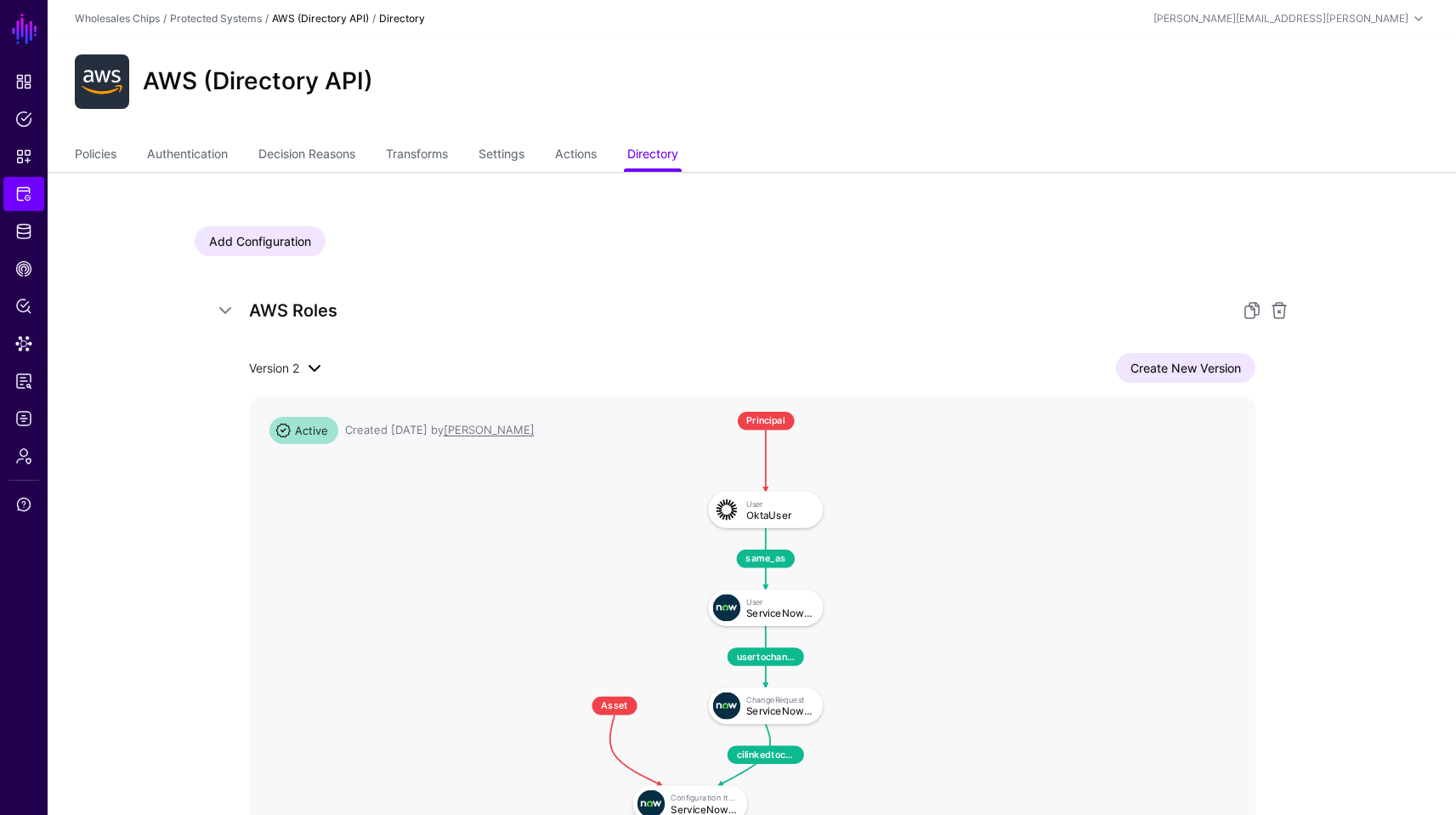
click at [307, 366] on span at bounding box center [314, 368] width 21 height 21
click at [555, 331] on div "AWS Roles Version 2 Version 2 Version 1 Create New Version Context Relationship…" at bounding box center [752, 631] width 1115 height 711
click at [1246, 314] on link at bounding box center [1252, 311] width 21 height 21
click at [1252, 313] on link at bounding box center [1252, 311] width 21 height 21
click at [100, 153] on link "Policies" at bounding box center [96, 156] width 41 height 32
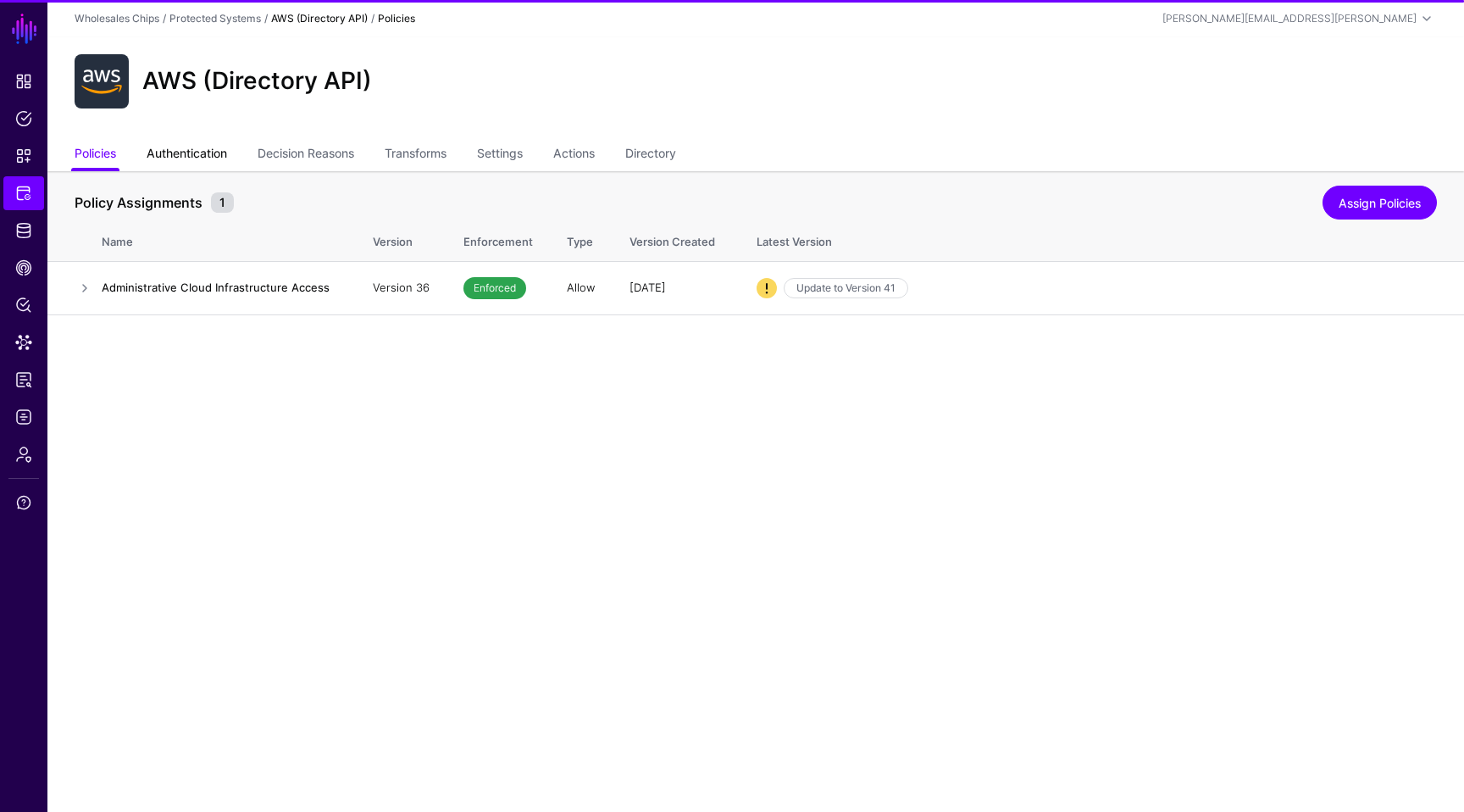
click at [204, 157] on link "Authentication" at bounding box center [187, 155] width 80 height 32
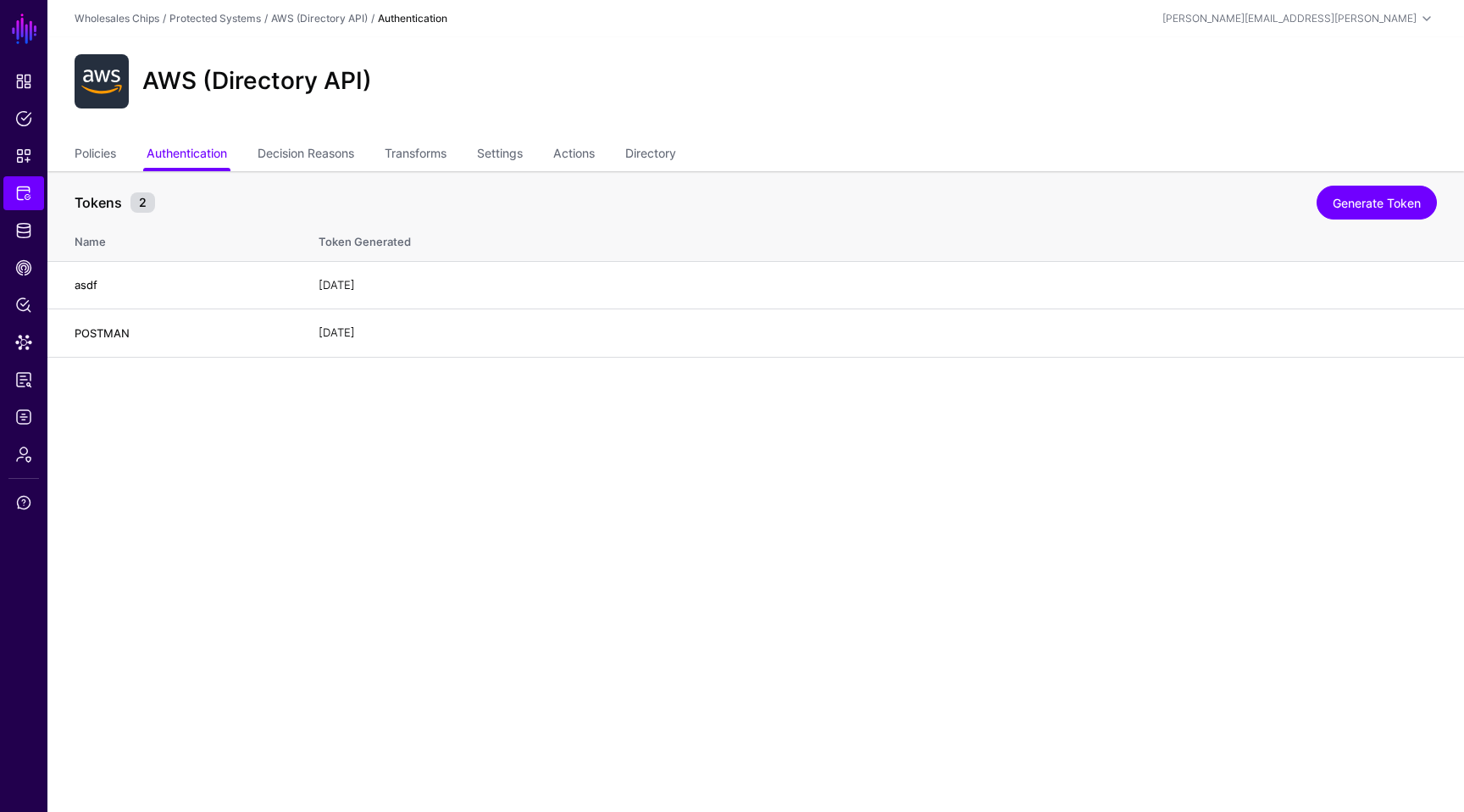
click at [1427, 184] on div "Tokens 2 Generate Token" at bounding box center [756, 199] width 1362 height 36
click at [1366, 196] on link "Generate Token" at bounding box center [1376, 202] width 121 height 34
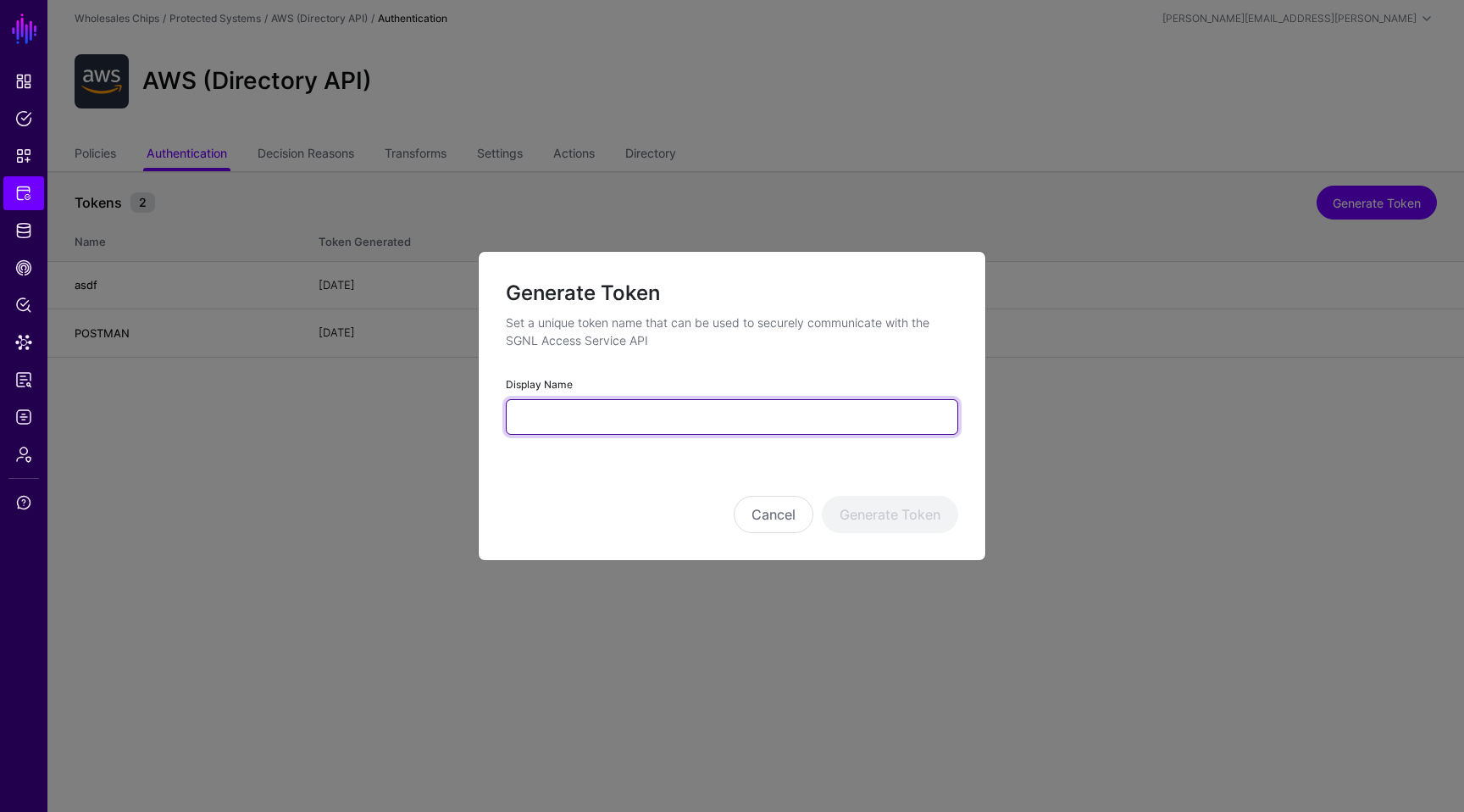
click at [805, 412] on input "Display Name" at bounding box center [732, 417] width 453 height 36
type input "**********"
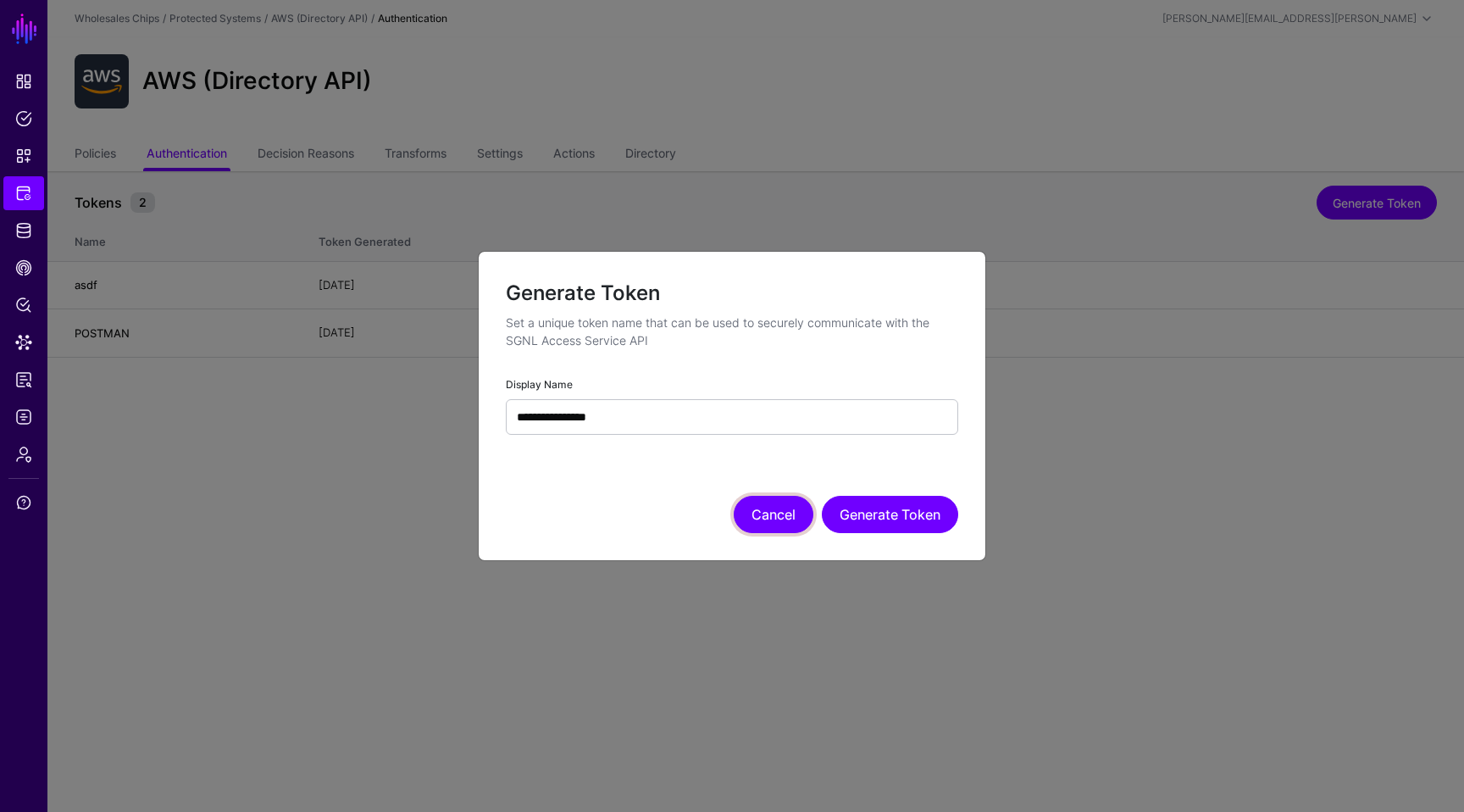
click at [785, 512] on button "Cancel" at bounding box center [773, 515] width 80 height 37
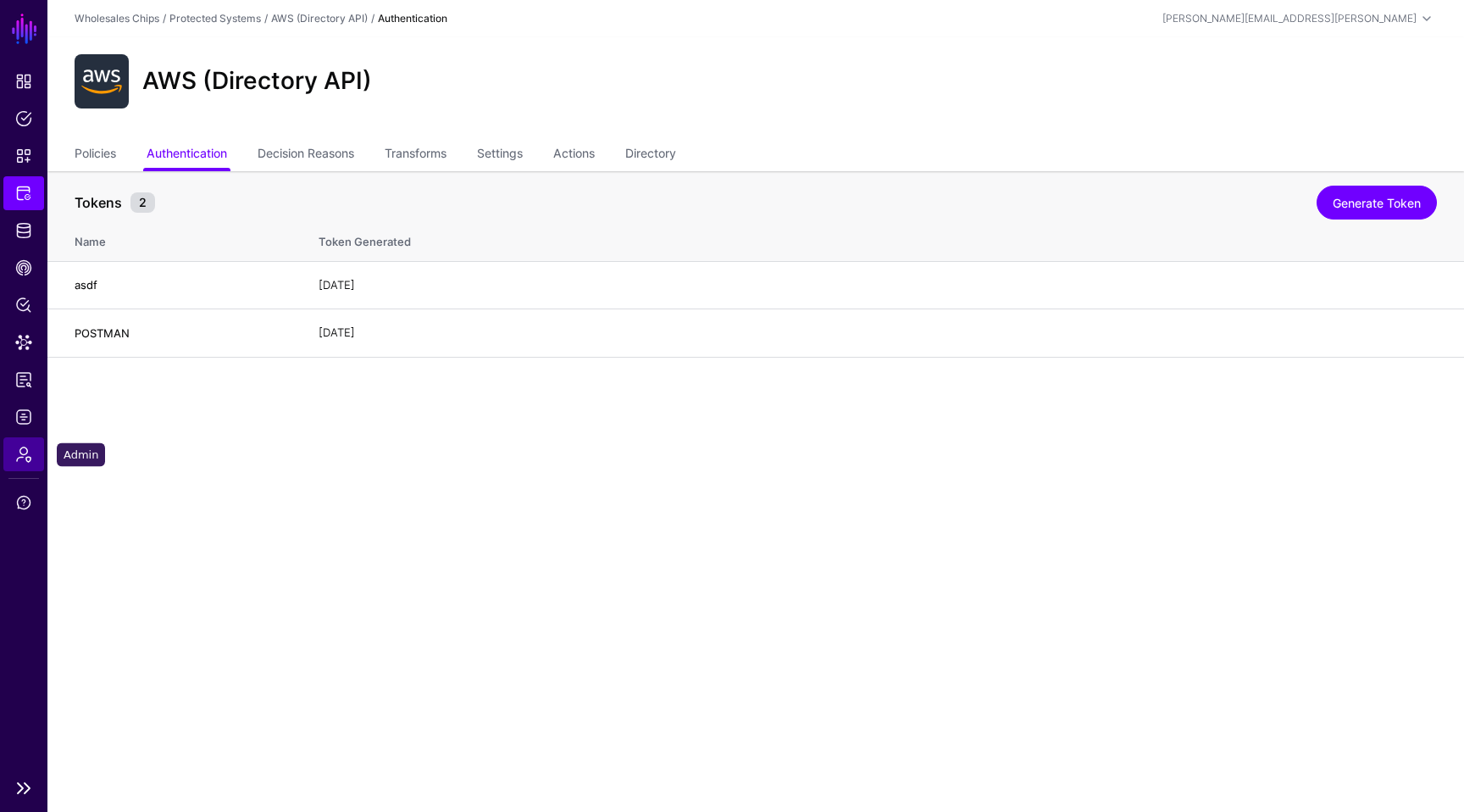
click at [20, 461] on span "Admin" at bounding box center [23, 454] width 17 height 17
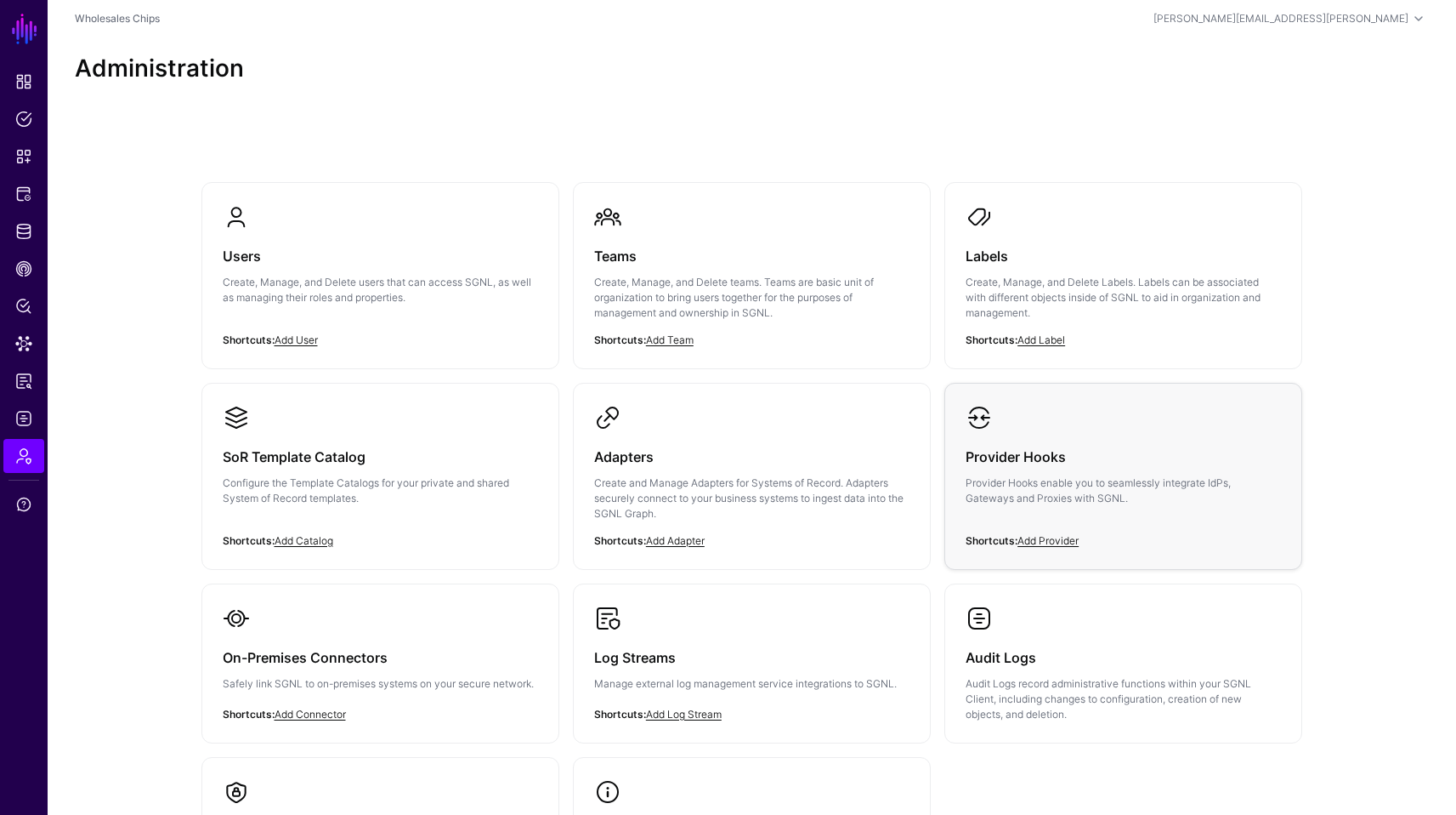
click at [1008, 517] on div "Provider Hooks Provider Hooks enable you to seamlessly integrate IdPs, Gateways…" at bounding box center [1124, 482] width 315 height 102
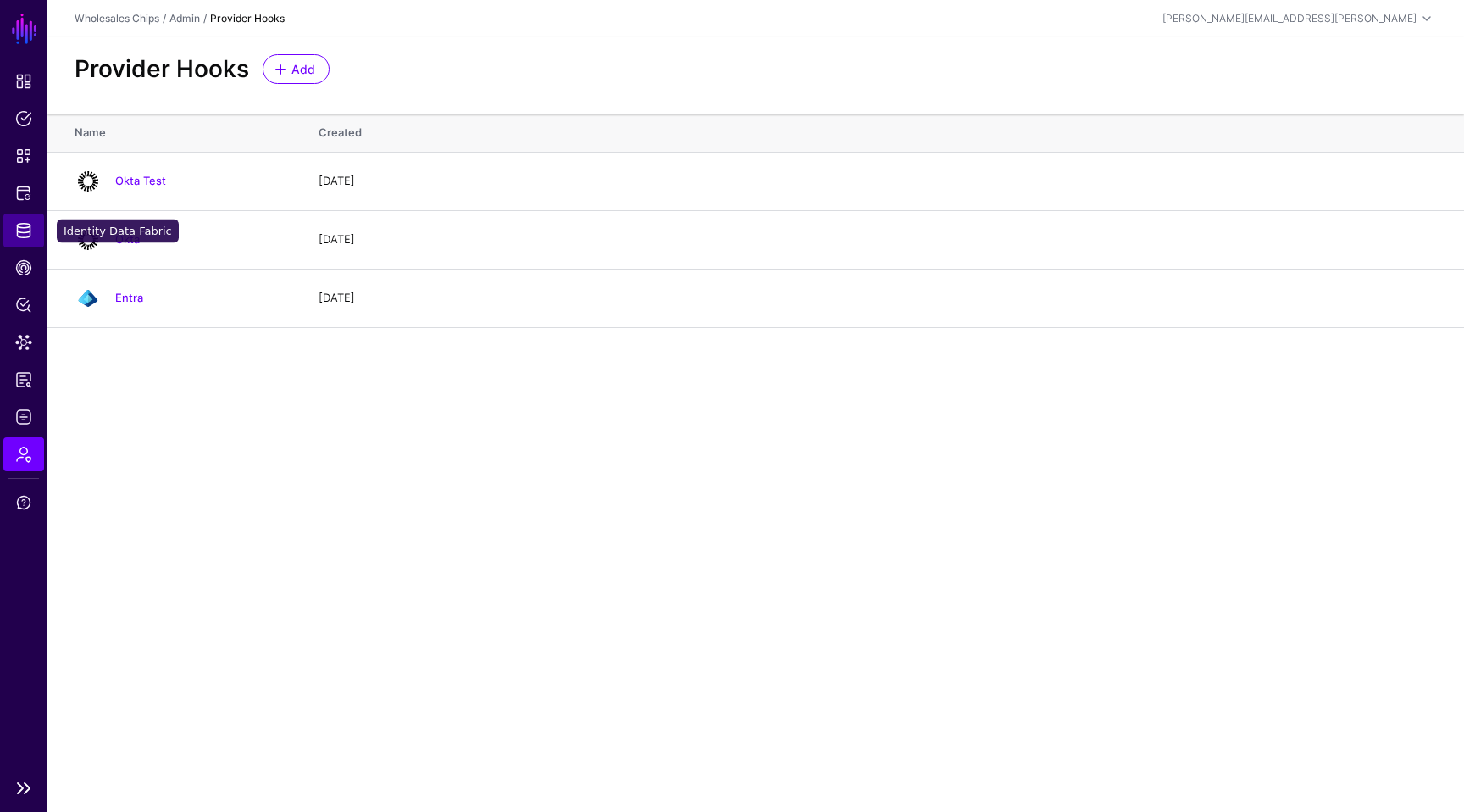
click at [17, 231] on span "Identity Data Fabric" at bounding box center [23, 230] width 17 height 17
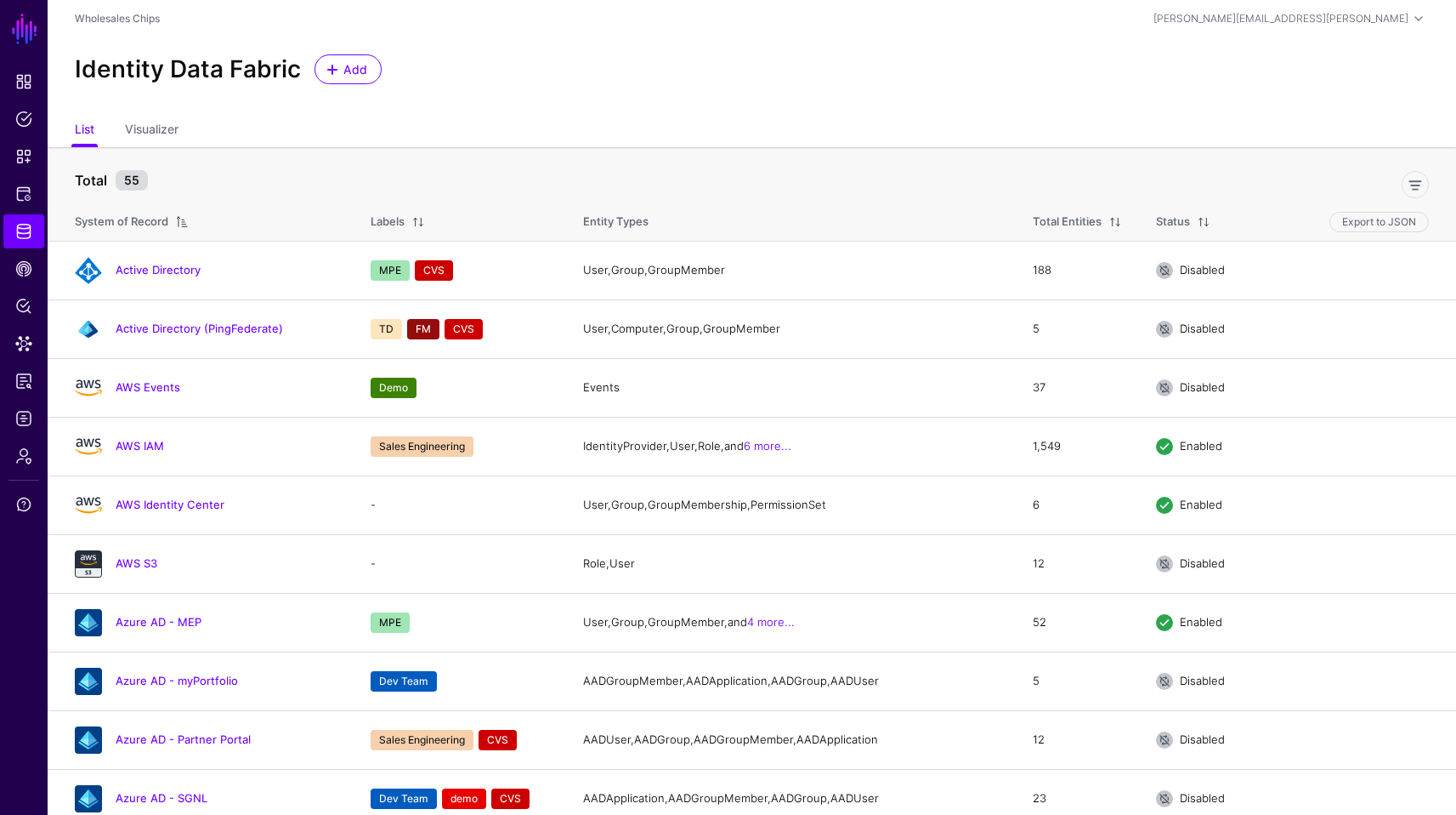
click at [581, 134] on ul "List Visualizer" at bounding box center [752, 131] width 1355 height 32
click at [279, 116] on ul "List Visualizer" at bounding box center [752, 131] width 1355 height 32
click at [30, 195] on span "Protected Systems" at bounding box center [23, 193] width 17 height 17
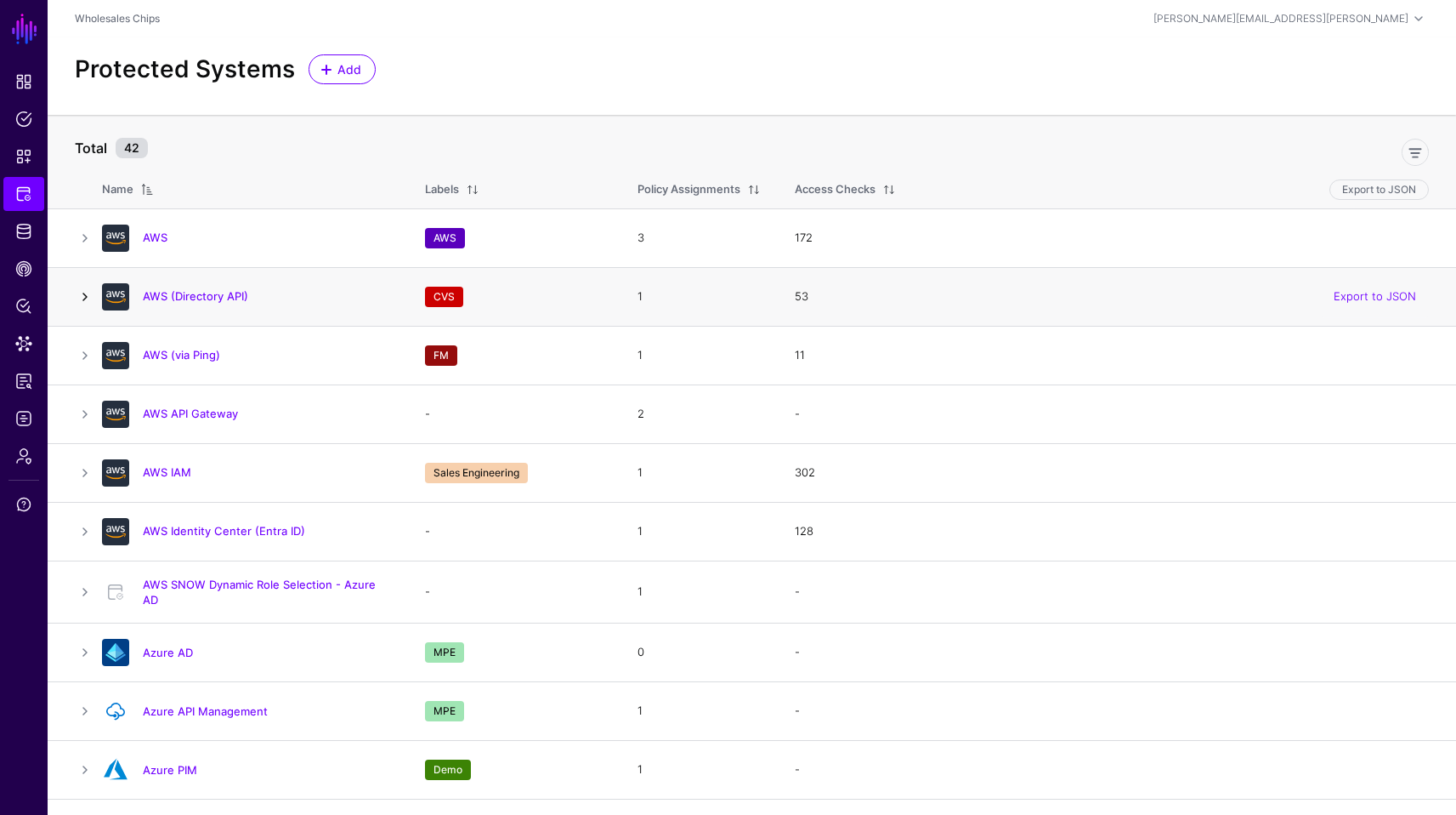
click at [90, 286] on link at bounding box center [85, 297] width 21 height 21
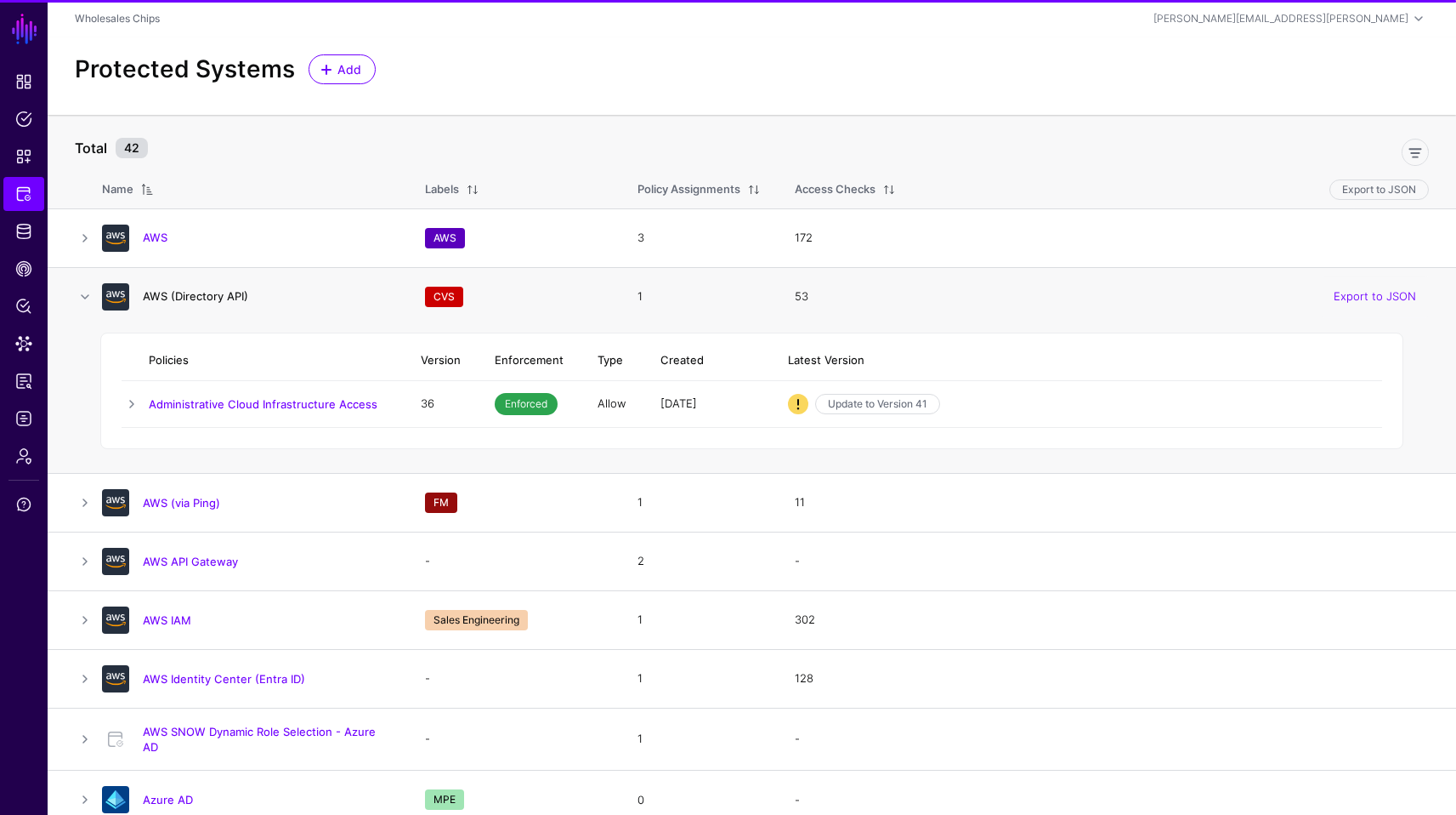
click at [202, 297] on link "AWS (Directory API)" at bounding box center [195, 296] width 105 height 13
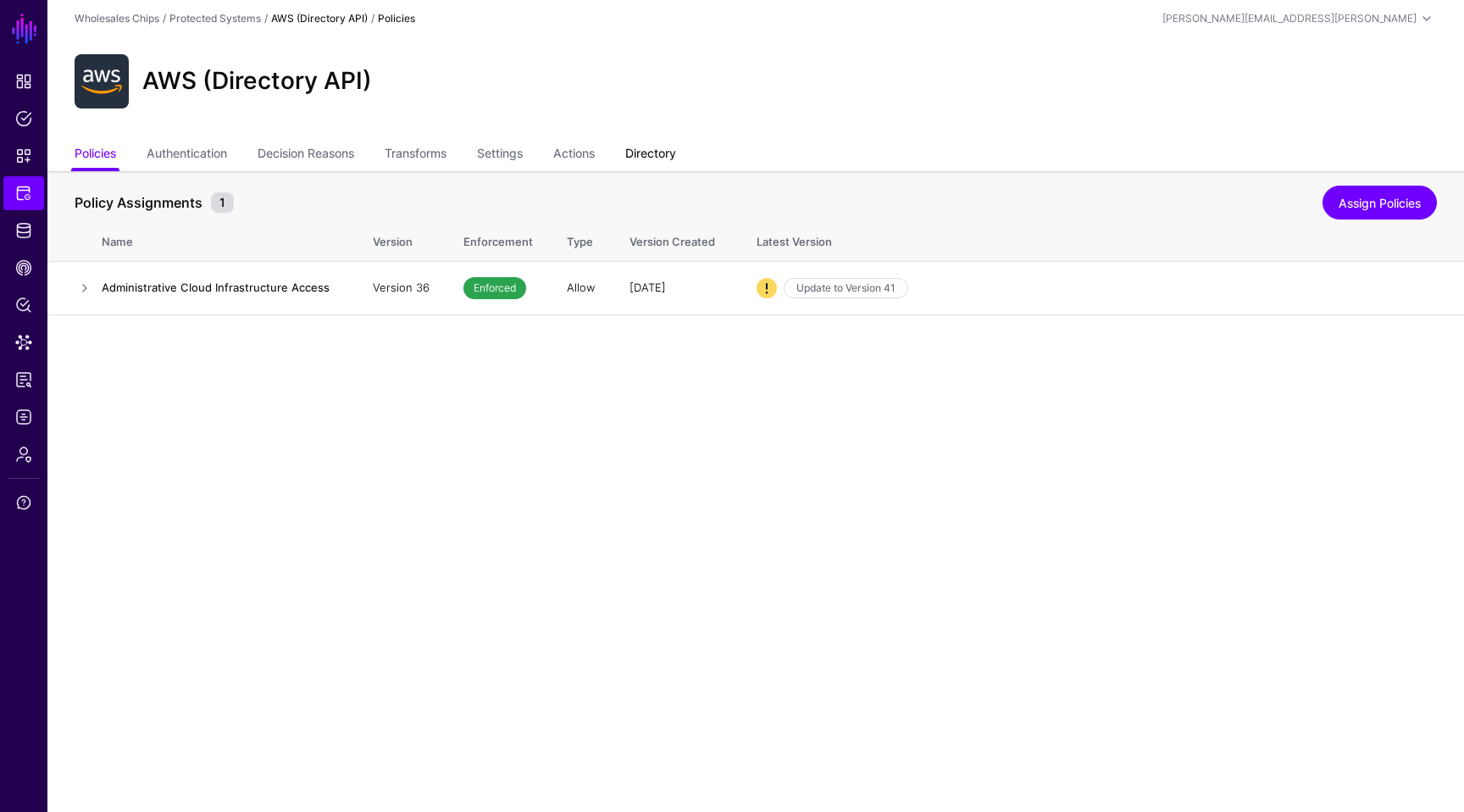
click at [655, 162] on link "Directory" at bounding box center [650, 155] width 51 height 32
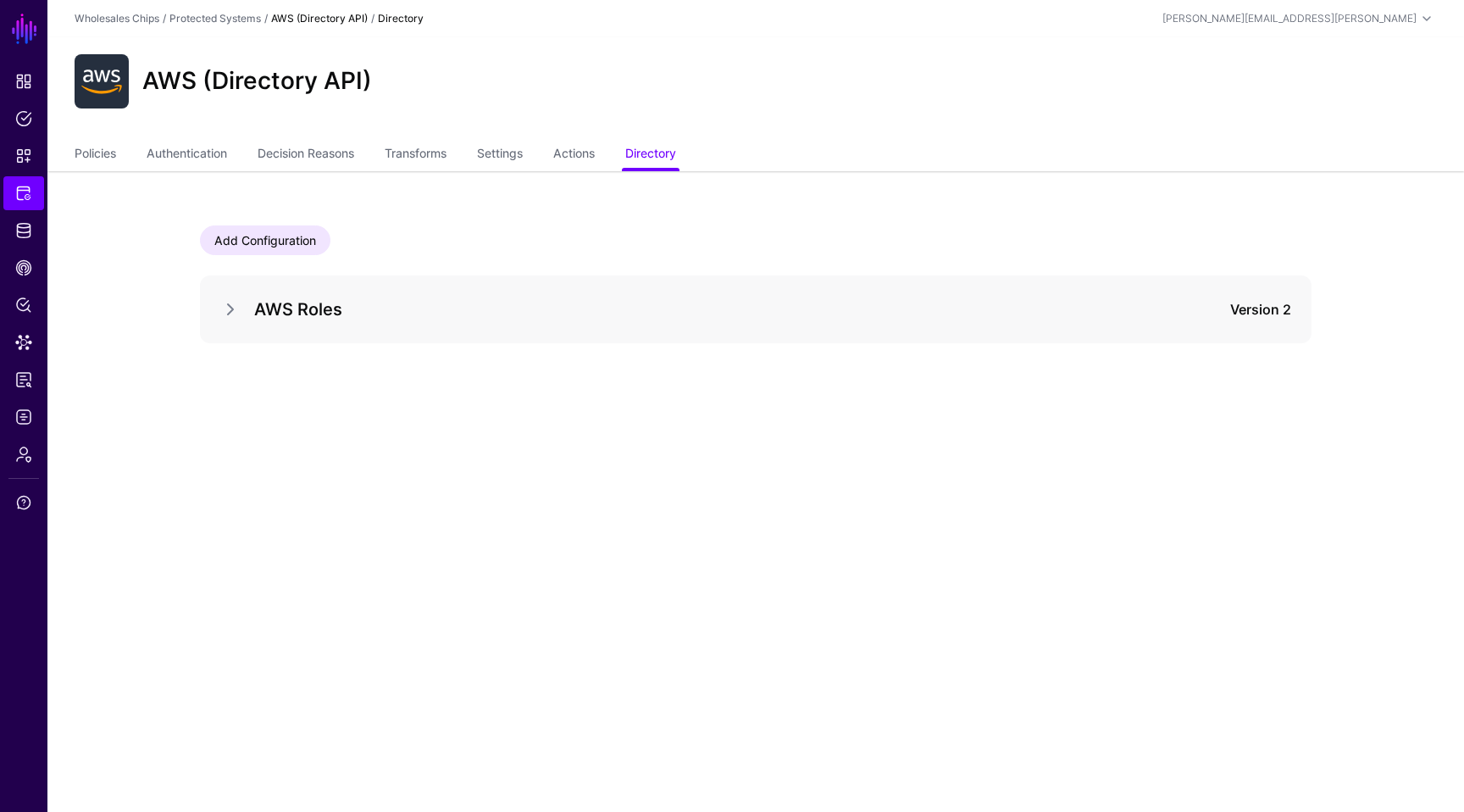
click at [235, 298] on div "AWS Roles Version 2" at bounding box center [755, 309] width 1071 height 27
click at [228, 308] on link at bounding box center [230, 310] width 21 height 21
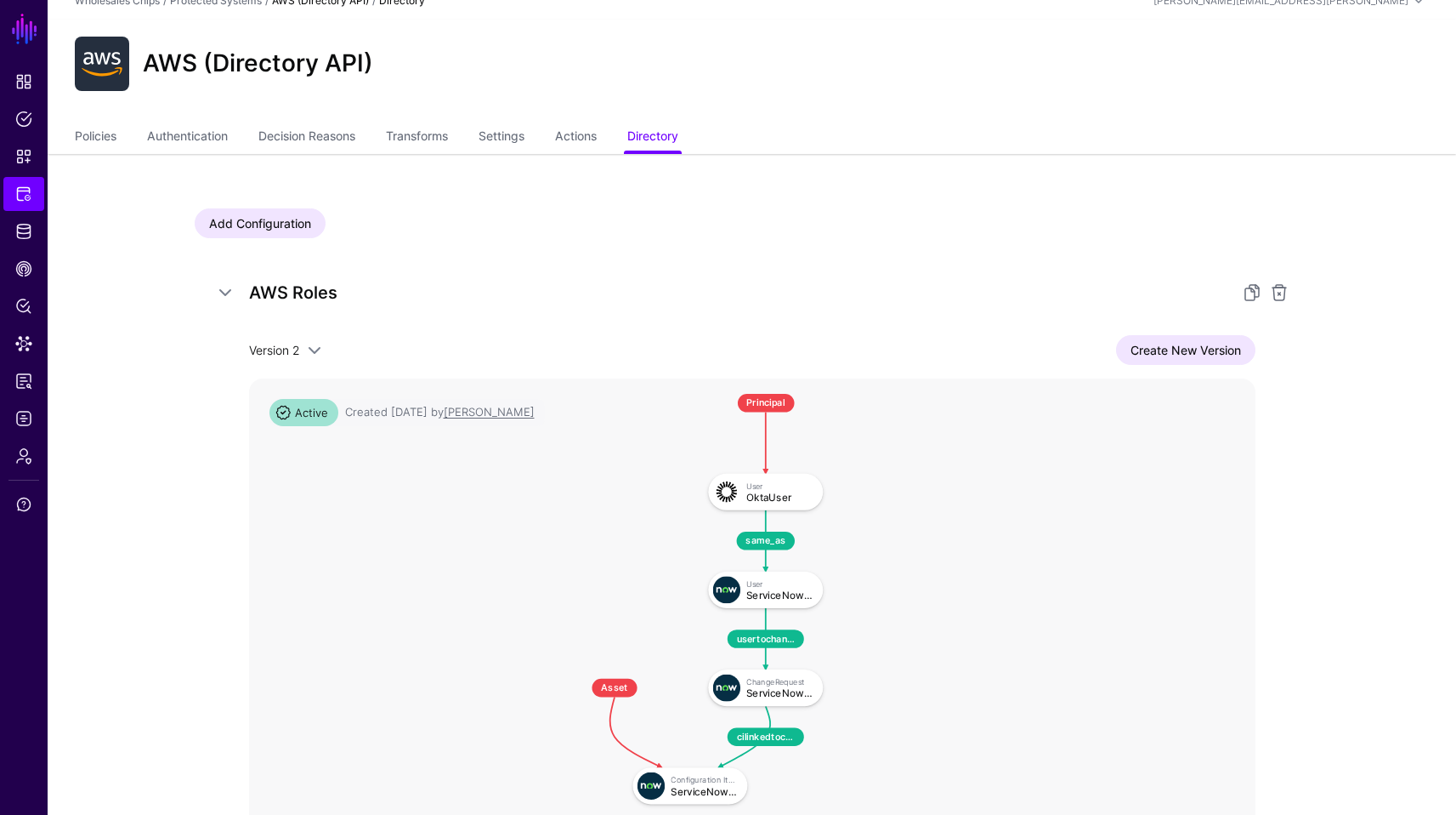
scroll to position [15, 0]
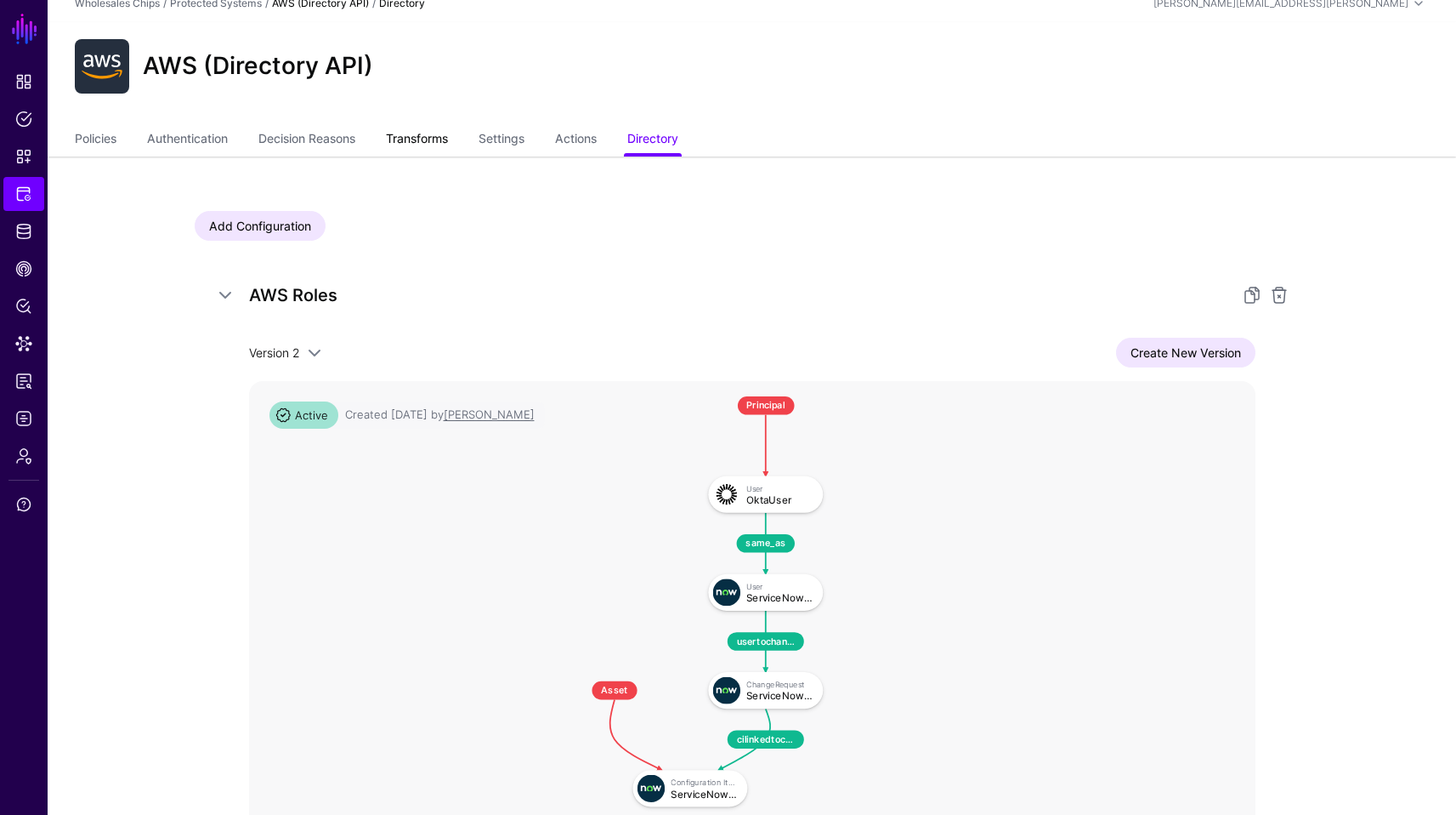
click at [414, 147] on link "Transforms" at bounding box center [417, 140] width 62 height 32
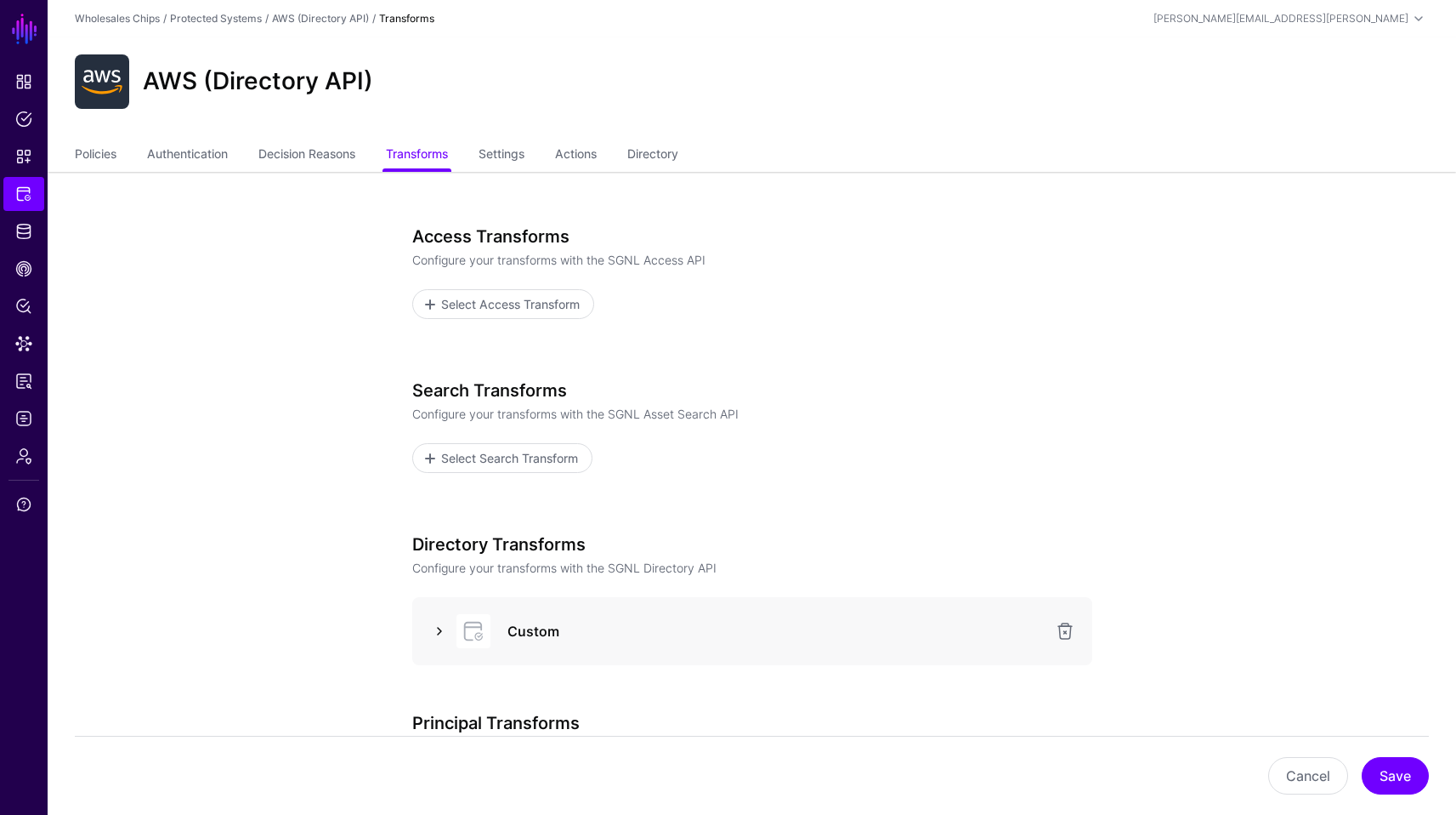
click at [447, 632] on link at bounding box center [439, 631] width 21 height 21
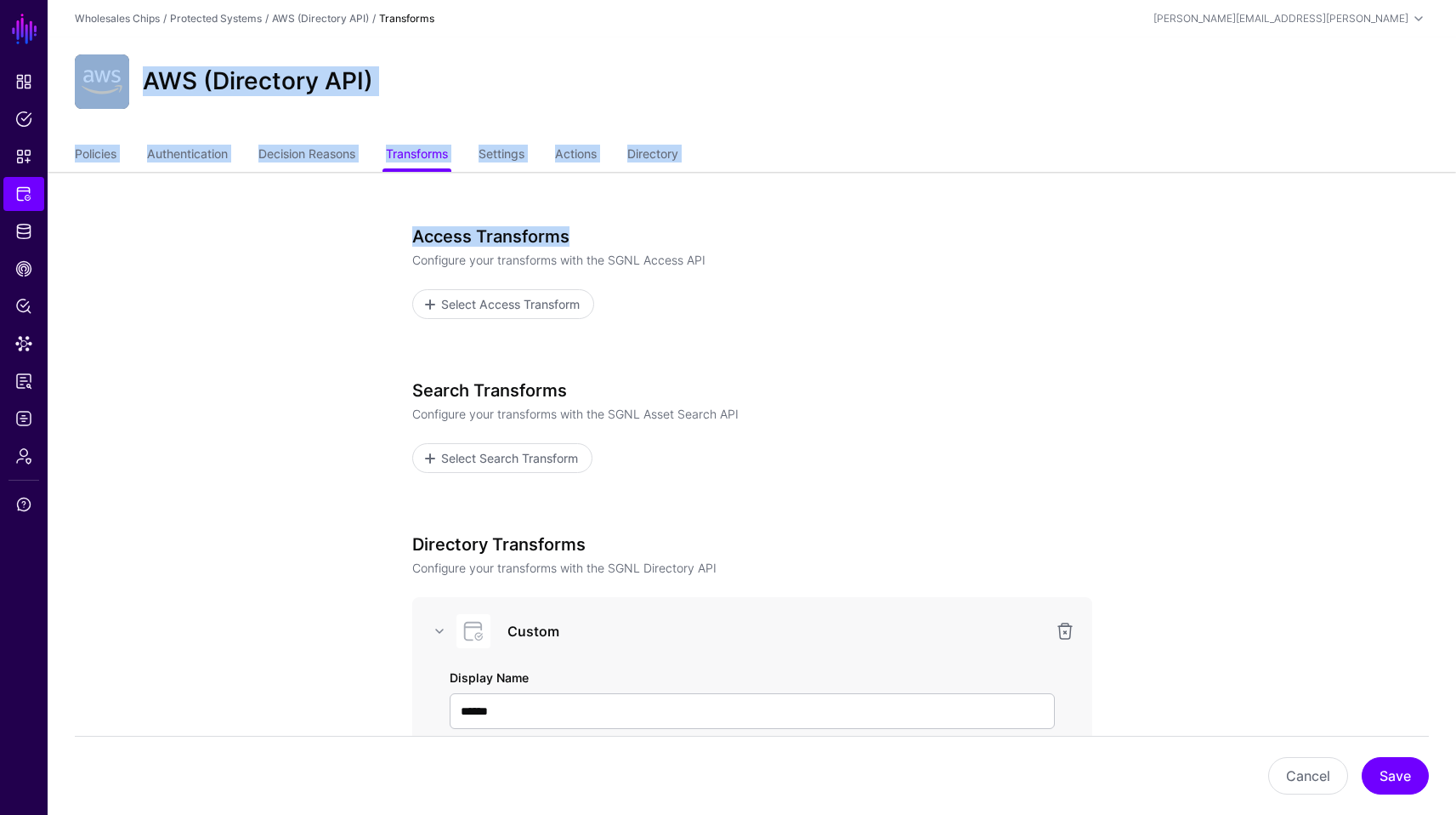
drag, startPoint x: 1468, startPoint y: 92, endPoint x: 1460, endPoint y: 23, distance: 69.5
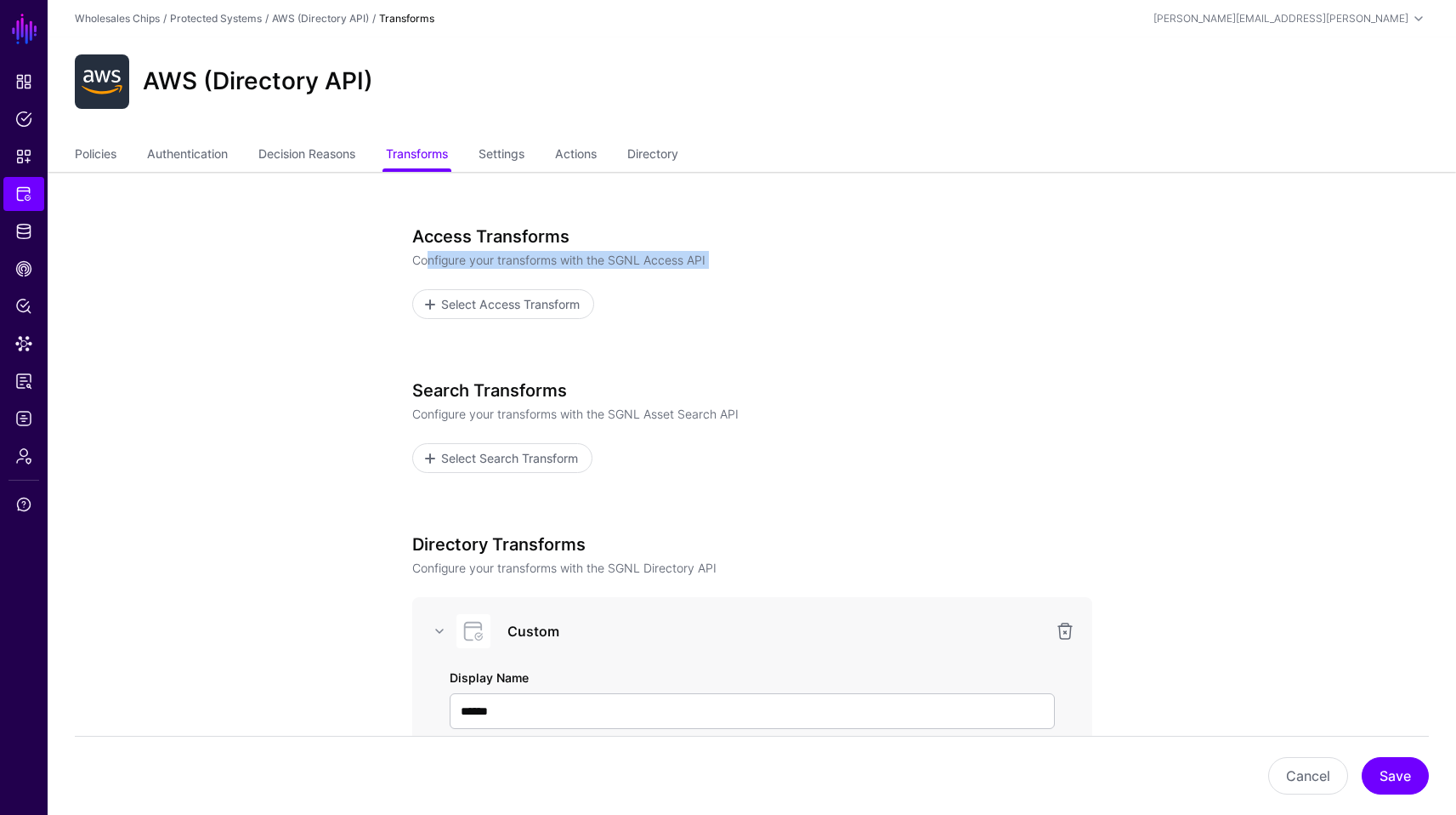
click at [420, 269] on div "Access Transforms Configure your transforms with the SGNL Access API Select Acc…" at bounding box center [752, 272] width 681 height 93
click at [524, 151] on link "Settings" at bounding box center [501, 156] width 46 height 32
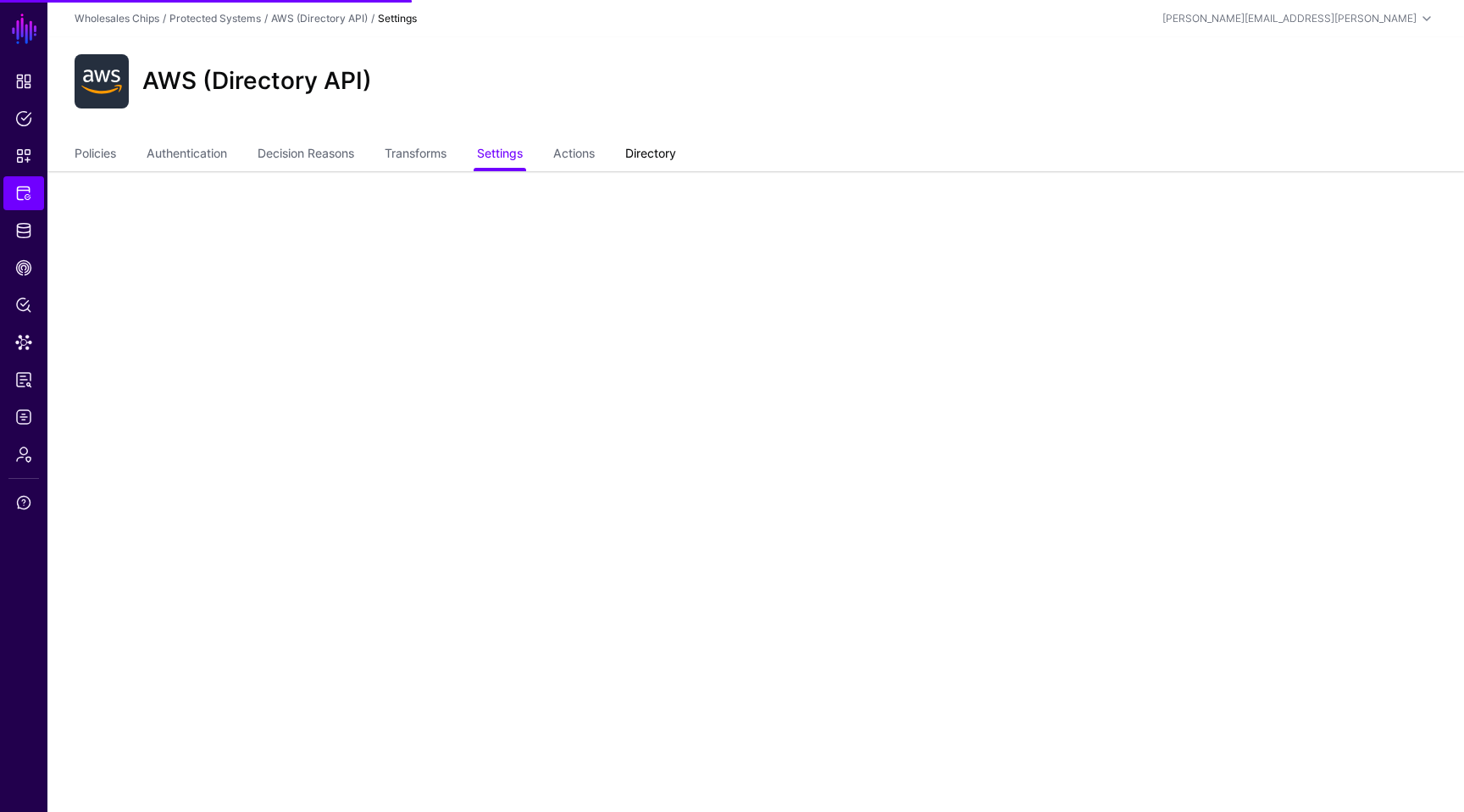
click at [672, 159] on link "Directory" at bounding box center [650, 155] width 51 height 32
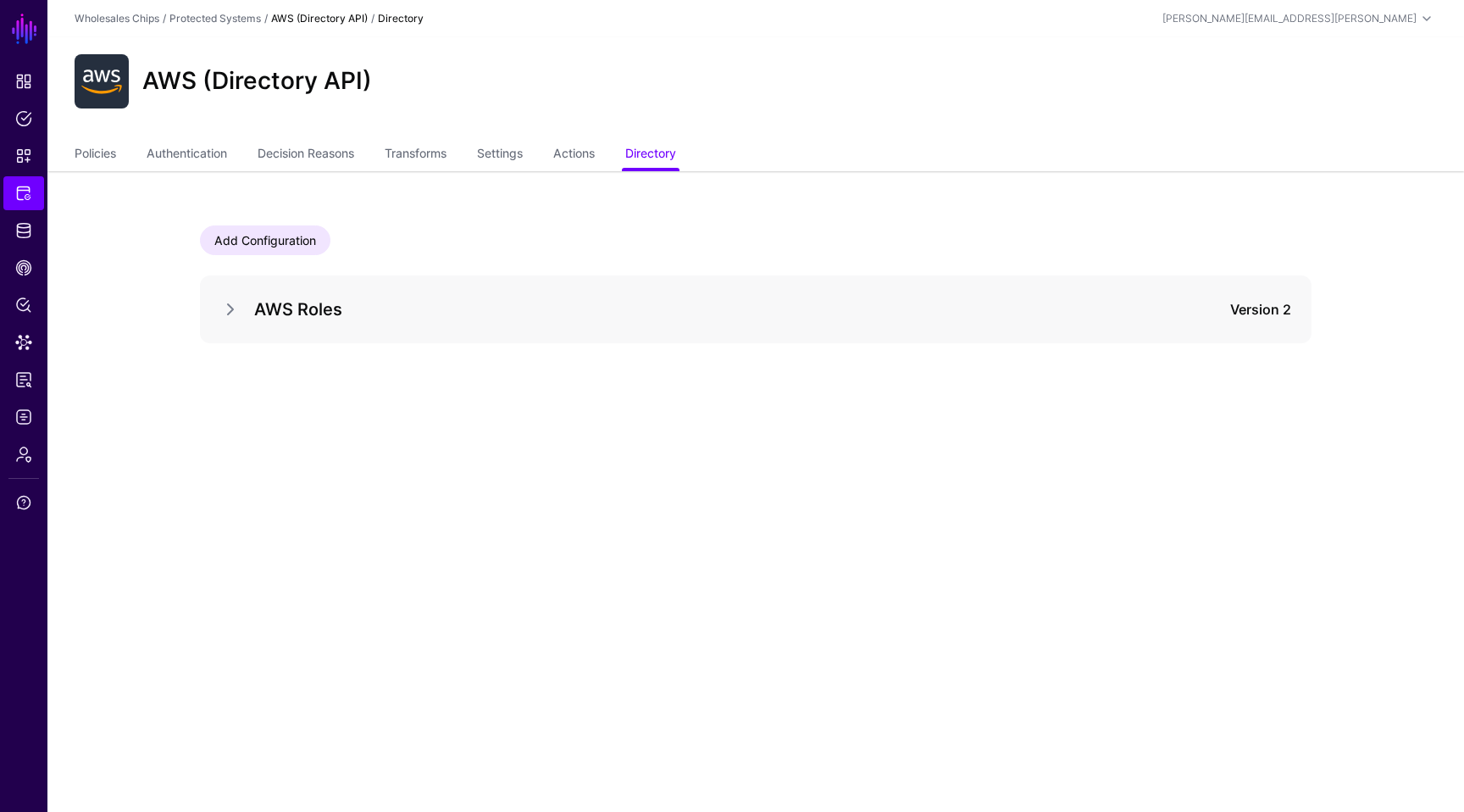
click at [261, 284] on div "AWS Roles Version 2" at bounding box center [756, 309] width 1111 height 67
click at [218, 310] on div "AWS Roles Version 2" at bounding box center [756, 309] width 1111 height 67
click at [230, 309] on link at bounding box center [230, 310] width 21 height 21
